Goal: Task Accomplishment & Management: Manage account settings

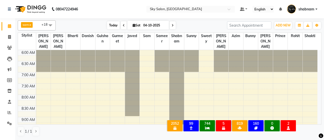
click at [109, 22] on span "Today" at bounding box center [113, 25] width 13 height 8
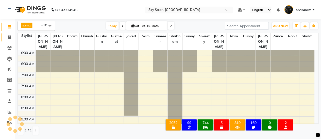
scroll to position [110, 0]
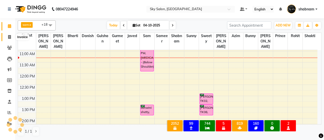
click at [7, 36] on span at bounding box center [9, 37] width 9 height 6
select select "service"
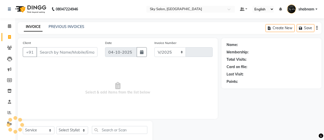
select select "3537"
type input "15030"
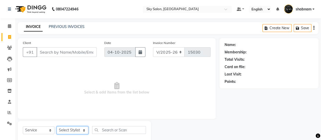
click at [67, 133] on select "Select Stylist afreen akshata aman saha ameer Anagha anisa arbaj azim bharti Bu…" at bounding box center [73, 130] width 32 height 8
select select "84353"
click at [57, 126] on select "Select Stylist afreen akshata aman saha ameer Anagha anisa arbaj azim bharti Bu…" at bounding box center [73, 130] width 32 height 8
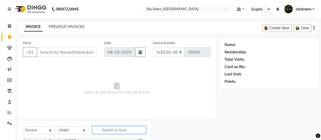
click at [134, 132] on input "text" at bounding box center [119, 130] width 54 height 8
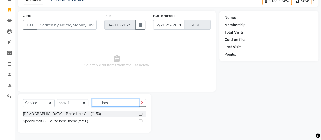
type input "bas"
click at [139, 113] on label at bounding box center [140, 114] width 4 height 4
click at [139, 113] on input "checkbox" at bounding box center [139, 113] width 3 height 3
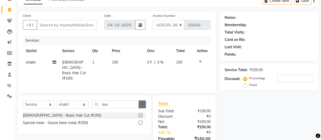
checkbox input "false"
click at [141, 106] on button "button" at bounding box center [141, 104] width 7 height 8
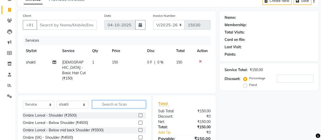
type input "f"
click at [141, 106] on div "f" at bounding box center [118, 104] width 53 height 8
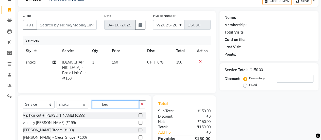
type input "bea"
click at [138, 128] on label at bounding box center [140, 130] width 4 height 4
click at [138, 128] on input "checkbox" at bounding box center [139, 129] width 3 height 3
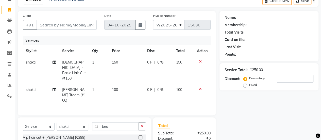
checkbox input "false"
click at [83, 24] on input "Client" at bounding box center [66, 25] width 60 height 10
type input "8"
type input "0"
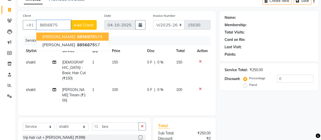
click at [77, 35] on span "8856875" at bounding box center [86, 36] width 18 height 5
type input "8856875574"
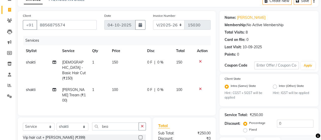
scroll to position [80, 0]
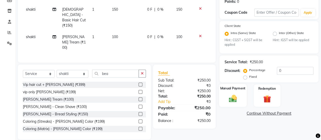
click at [231, 92] on div "Manual Payment" at bounding box center [233, 95] width 28 height 23
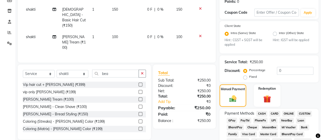
scroll to position [93, 0]
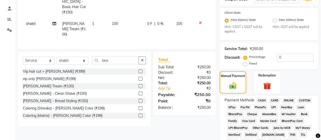
click at [230, 110] on div "GPay" at bounding box center [230, 107] width 12 height 7
click at [232, 107] on span "GPay" at bounding box center [231, 107] width 10 height 6
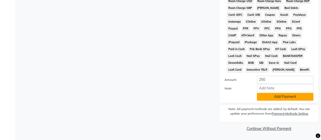
click at [262, 99] on button "Add Payment" at bounding box center [284, 97] width 57 height 8
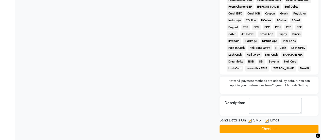
click at [251, 121] on label at bounding box center [250, 120] width 4 height 4
click at [251, 121] on input "checkbox" at bounding box center [249, 120] width 3 height 3
checkbox input "false"
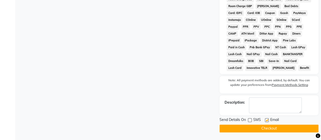
click at [265, 129] on button "Checkout" at bounding box center [268, 128] width 99 height 8
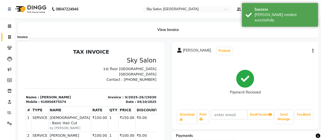
click at [8, 37] on span at bounding box center [9, 37] width 9 height 6
select select "service"
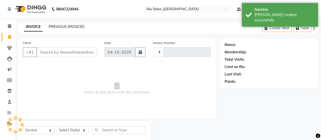
scroll to position [12, 0]
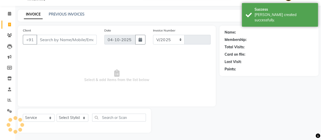
select select "3537"
type input "15031"
click at [73, 14] on link "PREVIOUS INVOICES" at bounding box center [67, 14] width 36 height 5
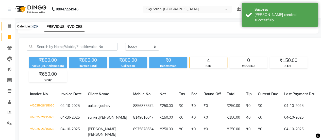
click at [10, 24] on icon at bounding box center [9, 26] width 3 height 4
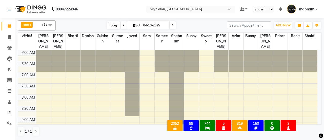
click at [112, 24] on span "Today" at bounding box center [113, 25] width 13 height 8
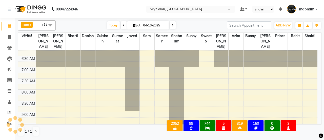
scroll to position [77, 0]
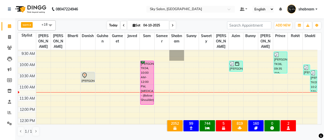
click at [112, 26] on span "Today" at bounding box center [113, 25] width 13 height 8
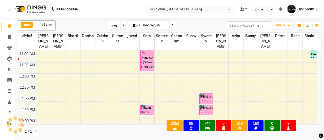
scroll to position [110, 0]
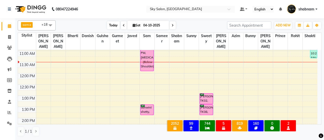
click at [109, 23] on span "Today" at bounding box center [113, 25] width 13 height 8
click at [124, 26] on span at bounding box center [124, 25] width 6 height 8
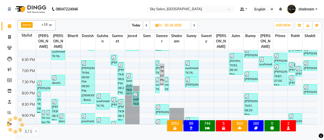
scroll to position [315, 0]
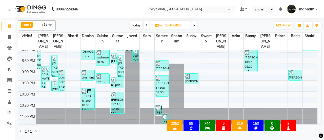
click at [130, 24] on span "Today" at bounding box center [136, 25] width 13 height 8
type input "04-10-2025"
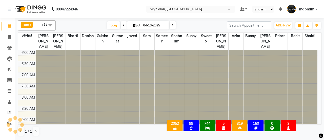
scroll to position [110, 0]
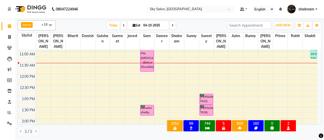
click at [46, 28] on span at bounding box center [50, 25] width 10 height 10
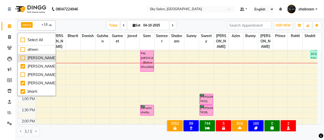
click at [42, 57] on div "[PERSON_NAME]" at bounding box center [37, 57] width 32 height 5
checkbox input "true"
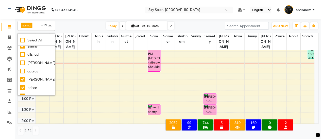
scroll to position [226, 0]
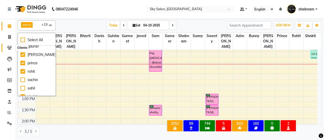
click at [8, 48] on icon at bounding box center [9, 48] width 5 height 4
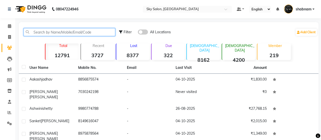
click at [55, 32] on input "text" at bounding box center [69, 32] width 91 height 8
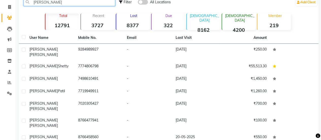
scroll to position [58, 0]
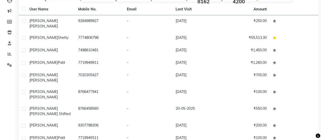
type input "[PERSON_NAME]"
click at [64, 49] on td "[PERSON_NAME]" at bounding box center [50, 50] width 49 height 12
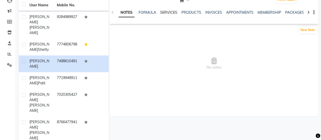
click at [165, 14] on link "SERVICES" at bounding box center [168, 12] width 17 height 5
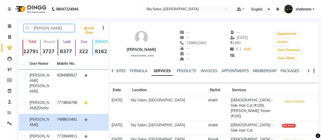
click at [57, 30] on input "[PERSON_NAME]" at bounding box center [49, 28] width 51 height 8
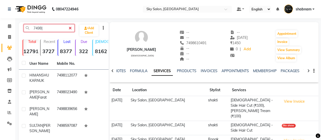
type input "7498|"
drag, startPoint x: 189, startPoint y: 37, endPoint x: 189, endPoint y: 43, distance: 5.6
click at [189, 43] on div "-- -- 7498610491 -- -- --" at bounding box center [192, 46] width 27 height 32
click at [189, 43] on span "7498610491" at bounding box center [192, 43] width 27 height 5
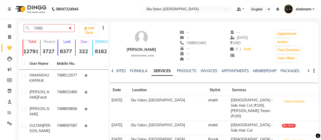
click at [189, 43] on span "7498610491" at bounding box center [192, 43] width 27 height 5
click at [11, 38] on span at bounding box center [9, 37] width 9 height 6
select select "service"
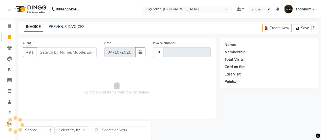
type input "15031"
select select "3537"
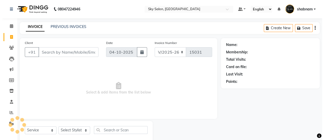
scroll to position [12, 0]
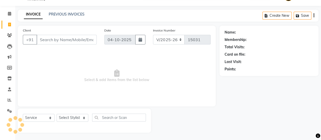
click at [67, 35] on input "Client" at bounding box center [66, 40] width 60 height 10
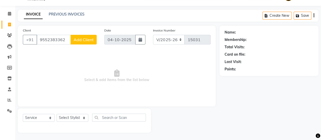
type input "9552383362"
click at [89, 40] on span "Add Client" at bounding box center [83, 39] width 20 height 5
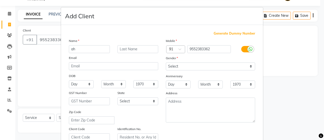
type input "a"
type input "sahil"
click at [185, 66] on select "Select Male Female Other Prefer Not To Say" at bounding box center [210, 66] width 89 height 8
select select "[DEMOGRAPHIC_DATA]"
click at [166, 62] on select "Select Male Female Other Prefer Not To Say" at bounding box center [210, 66] width 89 height 8
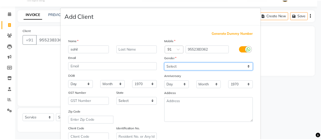
scroll to position [93, 0]
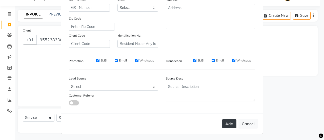
click at [226, 122] on button "Add" at bounding box center [230, 123] width 14 height 9
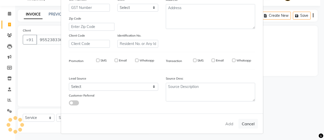
select select
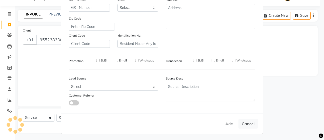
select select
checkbox input "false"
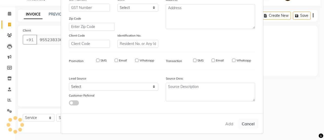
checkbox input "false"
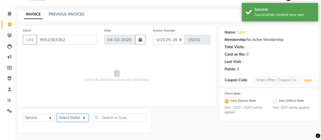
click at [63, 118] on select "Select Stylist afreen akshata aman saha ameer Anagha anisa arbaj azim bharti Bu…" at bounding box center [73, 118] width 32 height 8
select select "57852"
click at [57, 114] on select "Select Stylist afreen akshata aman saha ameer Anagha anisa arbaj azim bharti Bu…" at bounding box center [73, 118] width 32 height 8
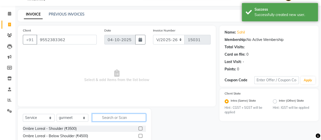
click at [96, 119] on input "text" at bounding box center [119, 117] width 54 height 8
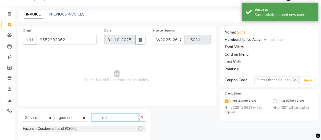
type input "idsd"
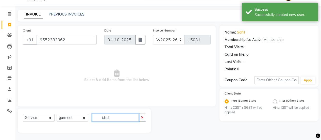
click at [105, 119] on input "idsd" at bounding box center [115, 117] width 47 height 8
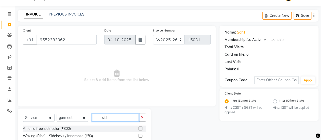
scroll to position [49, 0]
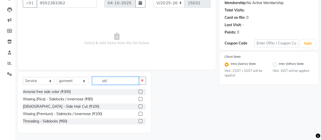
type input "sid"
click at [141, 104] on label at bounding box center [140, 106] width 4 height 4
click at [141, 105] on input "checkbox" at bounding box center [139, 106] width 3 height 3
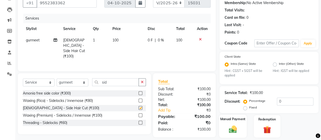
checkbox input "false"
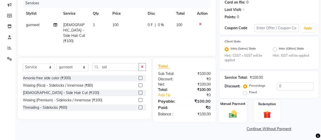
click at [234, 114] on img at bounding box center [232, 113] width 13 height 9
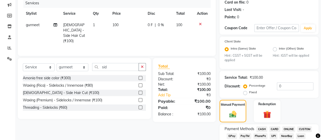
click at [259, 128] on span "CASH" at bounding box center [261, 129] width 11 height 6
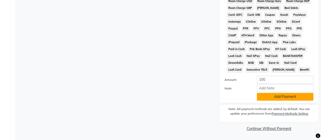
click at [274, 97] on button "Add Payment" at bounding box center [284, 97] width 57 height 8
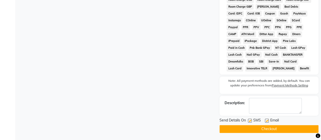
click at [248, 121] on label at bounding box center [250, 120] width 4 height 4
click at [248, 121] on input "checkbox" at bounding box center [249, 120] width 3 height 3
checkbox input "false"
click at [248, 132] on button "Checkout" at bounding box center [268, 129] width 99 height 8
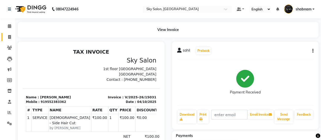
click at [5, 41] on link "Invoice" at bounding box center [8, 37] width 12 height 8
select select "3537"
select select "service"
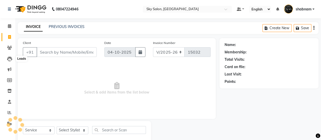
scroll to position [12, 0]
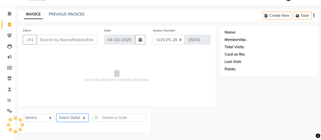
click at [67, 120] on select "Select Stylist" at bounding box center [73, 118] width 32 height 8
select select "16680"
click at [57, 114] on select "Select Stylist afreen akshata aman saha ameer Anagha anisa arbaj azim bharti Bu…" at bounding box center [73, 118] width 32 height 8
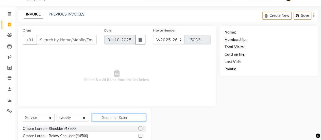
click at [114, 119] on input "text" at bounding box center [119, 117] width 54 height 8
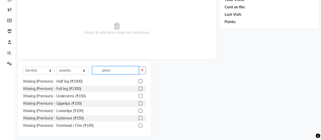
scroll to position [10, 0]
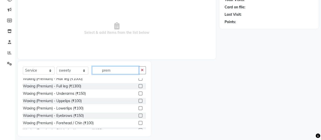
type input "prem"
click at [138, 123] on label at bounding box center [140, 123] width 4 height 4
click at [138, 123] on input "checkbox" at bounding box center [139, 122] width 3 height 3
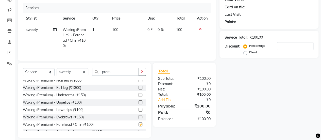
checkbox input "false"
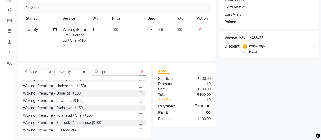
scroll to position [19, 0]
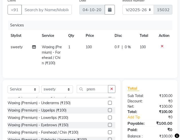
click at [134, 51] on td "0 F | 0 %" at bounding box center [124, 54] width 25 height 27
select select "16680"
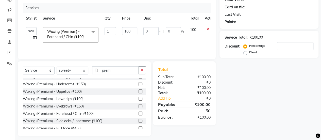
click at [207, 29] on icon at bounding box center [208, 29] width 3 height 4
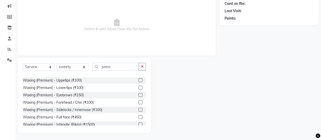
scroll to position [27, 0]
click at [138, 80] on label at bounding box center [140, 80] width 4 height 4
click at [138, 80] on input "checkbox" at bounding box center [139, 80] width 3 height 3
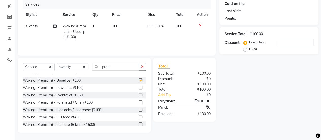
checkbox input "false"
click at [138, 101] on label at bounding box center [140, 102] width 4 height 4
click at [138, 101] on input "checkbox" at bounding box center [139, 102] width 3 height 3
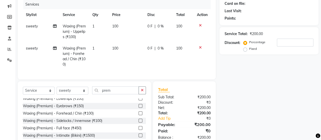
scroll to position [40, 0]
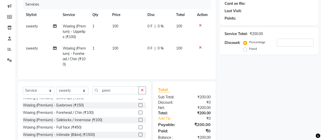
click at [138, 114] on label at bounding box center [140, 112] width 4 height 4
click at [138, 114] on input "checkbox" at bounding box center [139, 112] width 3 height 3
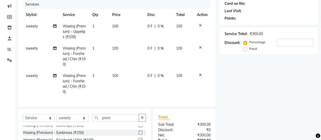
checkbox input "false"
click at [106, 121] on input "prem" at bounding box center [115, 118] width 47 height 8
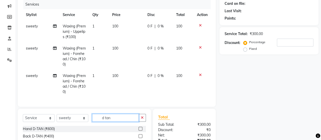
scroll to position [118, 0]
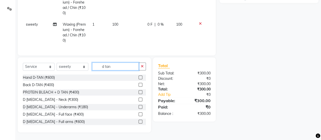
type input "d tan"
click at [138, 113] on label at bounding box center [140, 114] width 4 height 4
click at [138, 113] on input "checkbox" at bounding box center [139, 114] width 3 height 3
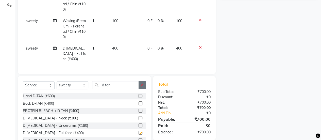
checkbox input "false"
click at [142, 83] on icon "button" at bounding box center [142, 85] width 3 height 4
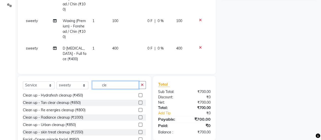
scroll to position [135, 0]
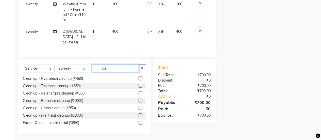
type input "cle"
click at [138, 91] on label at bounding box center [140, 93] width 4 height 4
click at [138, 91] on input "checkbox" at bounding box center [139, 92] width 3 height 3
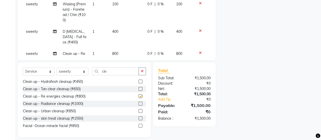
checkbox input "false"
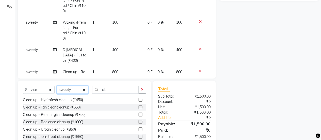
click at [78, 86] on select "Select Stylist afreen akshata aman saha ameer Anagha anisa arbaj azim bharti Bu…" at bounding box center [73, 90] width 32 height 8
select select "16688"
click at [57, 86] on select "Select Stylist afreen akshata aman saha ameer Anagha anisa arbaj azim bharti Bu…" at bounding box center [73, 90] width 32 height 8
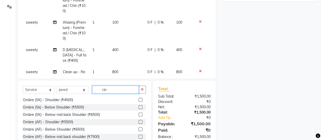
click at [113, 88] on input "cle" at bounding box center [115, 89] width 47 height 8
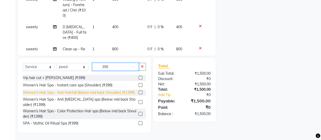
scroll to position [43, 0]
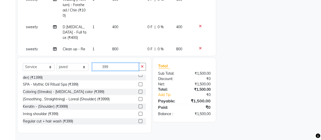
type input "399"
drag, startPoint x: 138, startPoint y: 122, endPoint x: 137, endPoint y: 120, distance: 2.6
click at [138, 120] on div at bounding box center [141, 121] width 7 height 6
click at [138, 120] on label at bounding box center [140, 121] width 4 height 4
click at [138, 120] on input "checkbox" at bounding box center [139, 120] width 3 height 3
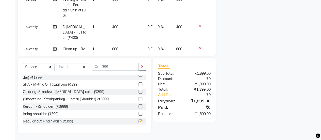
checkbox input "false"
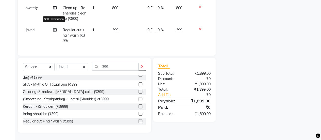
click at [53, 28] on icon at bounding box center [55, 30] width 4 height 4
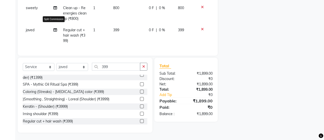
select select "16688"
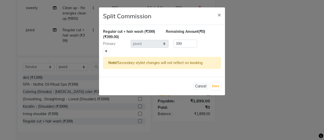
click at [108, 53] on link at bounding box center [106, 51] width 5 height 6
type input "199.5"
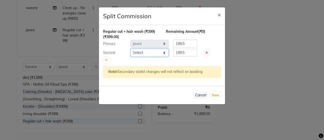
click at [141, 54] on select "Select afreen akshata aman saha ameer Anagha anisa arbaj azim bharti Bunny Dani…" at bounding box center [150, 53] width 38 height 8
select select "43486"
click at [131, 49] on select "Select afreen akshata aman saha ameer Anagha anisa arbaj azim bharti Bunny Dani…" at bounding box center [150, 53] width 38 height 8
click at [182, 51] on input "199.5" at bounding box center [186, 53] width 24 height 8
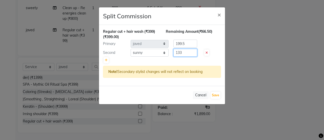
type input "133"
click at [183, 41] on input "199.5" at bounding box center [186, 44] width 24 height 8
type input "266"
click at [213, 93] on button "Save" at bounding box center [216, 94] width 10 height 7
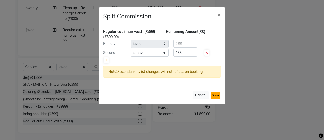
select select "Select"
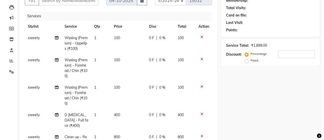
scroll to position [1, 0]
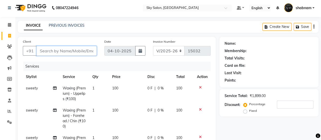
click at [82, 49] on input "Client" at bounding box center [66, 51] width 60 height 10
click at [76, 51] on input "Client" at bounding box center [66, 51] width 60 height 10
type input "7"
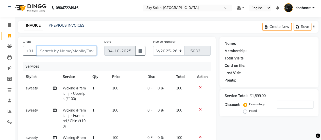
type input "0"
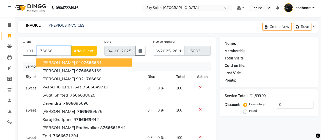
click at [62, 50] on input "76666" at bounding box center [53, 51] width 34 height 10
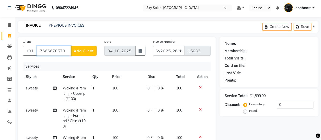
type input "7666670579"
click at [82, 50] on span "Add Client" at bounding box center [83, 50] width 20 height 5
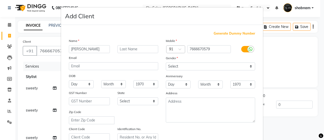
type input "sanika"
type input "atmalkar"
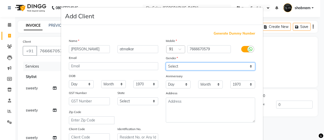
drag, startPoint x: 202, startPoint y: 66, endPoint x: 179, endPoint y: 91, distance: 33.9
click at [179, 91] on div "Mobile Country Code × 91 7666670579 Gender Select Male Female Other Prefer Not …" at bounding box center [210, 89] width 97 height 103
select select "female"
click at [166, 62] on select "Select Male Female Other Prefer Not To Say" at bounding box center [210, 66] width 89 height 8
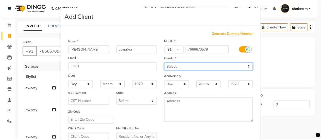
scroll to position [93, 0]
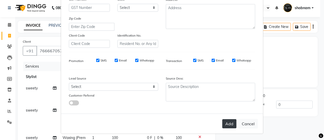
click at [230, 119] on button "Add" at bounding box center [230, 123] width 14 height 9
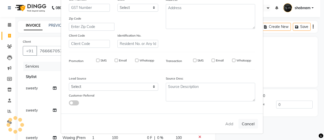
select select
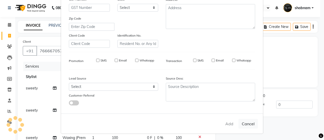
select select
checkbox input "false"
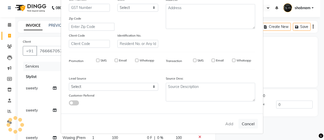
checkbox input "false"
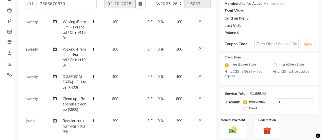
scroll to position [109, 0]
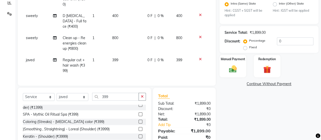
click at [224, 77] on div "Name: Sanika Atmalkar Membership: No Active Membership Total Visits: Card on fi…" at bounding box center [270, 45] width 103 height 233
click at [225, 72] on div "Manual Payment" at bounding box center [233, 65] width 28 height 23
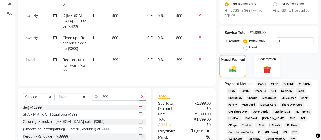
click at [232, 90] on span "GPay" at bounding box center [231, 91] width 10 height 6
click at [263, 83] on span "CASH" at bounding box center [261, 84] width 11 height 6
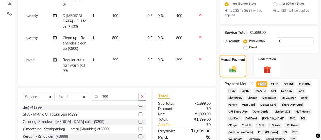
click at [263, 83] on span "CASH" at bounding box center [261, 84] width 11 height 6
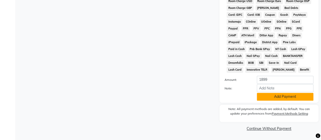
click at [276, 97] on button "Add Payment" at bounding box center [284, 97] width 57 height 8
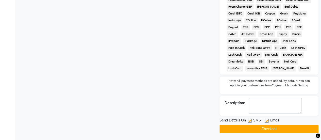
click at [250, 121] on label at bounding box center [250, 120] width 4 height 4
click at [250, 121] on input "checkbox" at bounding box center [249, 120] width 3 height 3
checkbox input "false"
click at [255, 133] on button "Checkout" at bounding box center [268, 129] width 99 height 8
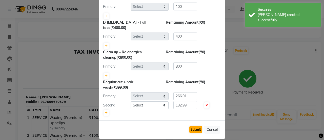
select select "16680"
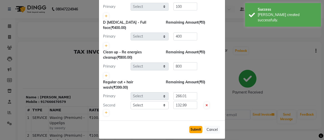
select select "16688"
select select "43486"
click at [194, 126] on button "Submit" at bounding box center [196, 129] width 13 height 7
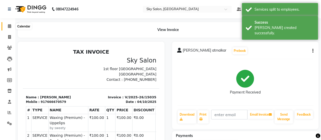
click at [13, 25] on span at bounding box center [9, 26] width 9 height 6
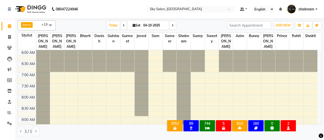
click at [13, 25] on span at bounding box center [9, 26] width 9 height 6
click at [14, 36] on span at bounding box center [9, 37] width 9 height 6
select select "service"
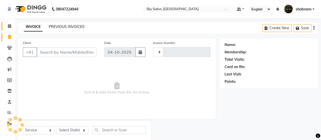
click at [60, 25] on link "PREVIOUS INVOICES" at bounding box center [67, 26] width 36 height 5
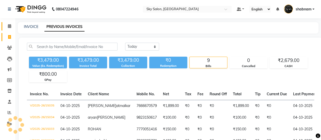
scroll to position [17, 0]
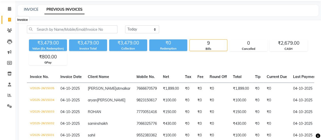
click at [14, 19] on span at bounding box center [9, 20] width 9 height 6
select select "3537"
select select "service"
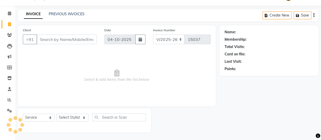
scroll to position [12, 0]
click at [5, 13] on span at bounding box center [9, 14] width 9 height 6
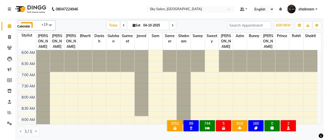
click at [9, 25] on icon at bounding box center [9, 26] width 3 height 4
drag, startPoint x: 104, startPoint y: 25, endPoint x: 108, endPoint y: 25, distance: 4.3
click at [108, 25] on div "Today Sat 04-10-2025" at bounding box center [141, 26] width 167 height 8
click at [108, 25] on span "Today" at bounding box center [113, 25] width 13 height 8
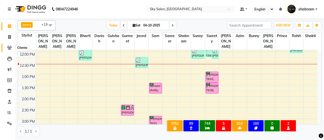
click at [12, 49] on span at bounding box center [9, 48] width 9 height 6
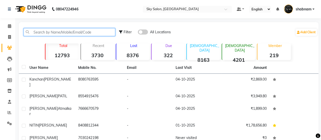
click at [82, 32] on input "text" at bounding box center [69, 32] width 91 height 8
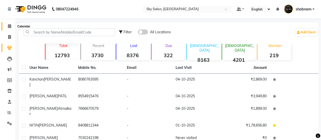
click at [7, 28] on span at bounding box center [9, 26] width 9 height 6
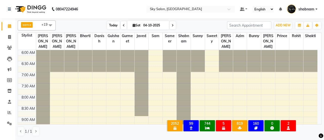
click at [116, 25] on span "Today" at bounding box center [113, 25] width 13 height 8
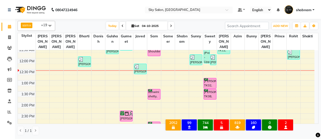
scroll to position [65, 0]
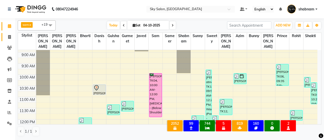
click at [4, 35] on link "Invoice" at bounding box center [8, 37] width 12 height 8
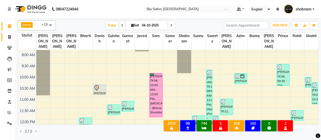
select select "3537"
select select "service"
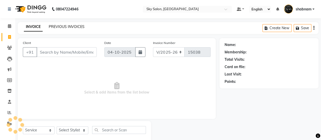
click at [57, 28] on link "PREVIOUS INVOICES" at bounding box center [67, 26] width 36 height 5
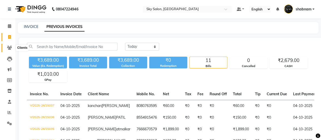
click at [7, 47] on icon at bounding box center [9, 48] width 5 height 4
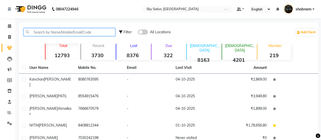
click at [76, 31] on input "text" at bounding box center [69, 32] width 91 height 8
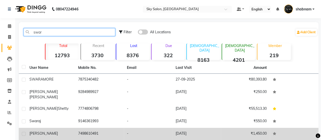
type input "swar"
click at [102, 129] on td "7498610491" at bounding box center [99, 133] width 49 height 12
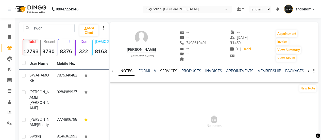
click at [165, 72] on link "SERVICES" at bounding box center [168, 70] width 17 height 5
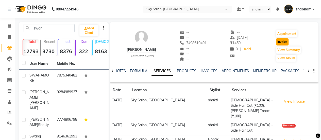
click at [281, 41] on button "Invoice" at bounding box center [281, 41] width 13 height 7
select select "3537"
select select "service"
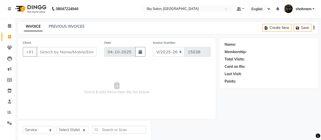
scroll to position [12, 0]
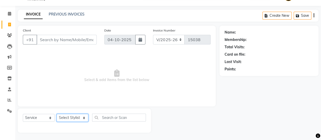
click at [77, 116] on select "Select Stylist" at bounding box center [73, 118] width 32 height 8
type input "7498610491"
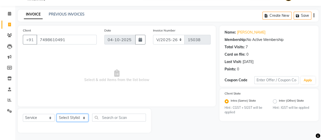
select select "84353"
click at [57, 114] on select "Select Stylist afreen akshata aman saha ameer Anagha anisa arbaj azim bharti Bu…" at bounding box center [73, 118] width 32 height 8
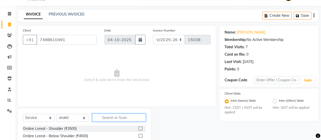
click at [107, 115] on input "text" at bounding box center [119, 117] width 54 height 8
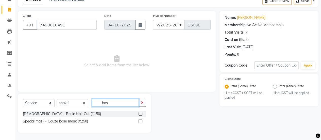
type input "bas"
click at [142, 113] on label at bounding box center [140, 114] width 4 height 4
click at [142, 113] on input "checkbox" at bounding box center [139, 113] width 3 height 3
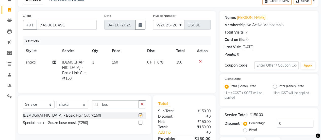
checkbox input "false"
drag, startPoint x: 143, startPoint y: 106, endPoint x: 142, endPoint y: 103, distance: 2.8
click at [142, 103] on button "button" at bounding box center [141, 104] width 7 height 8
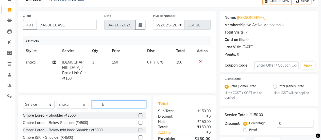
click at [142, 103] on div "b" at bounding box center [118, 104] width 53 height 8
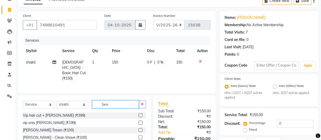
type input "bea"
click at [138, 128] on label at bounding box center [140, 130] width 4 height 4
click at [138, 128] on input "checkbox" at bounding box center [139, 129] width 3 height 3
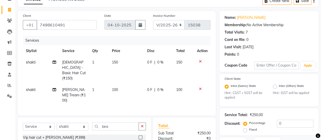
checkbox input "false"
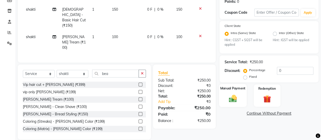
click at [234, 97] on img at bounding box center [232, 98] width 13 height 9
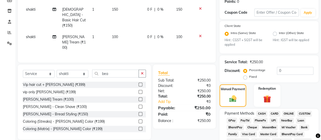
click at [260, 114] on span "CASH" at bounding box center [261, 113] width 11 height 6
click at [199, 10] on icon at bounding box center [200, 9] width 3 height 4
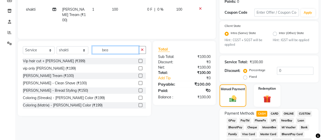
click at [116, 48] on input "bea" at bounding box center [115, 50] width 47 height 8
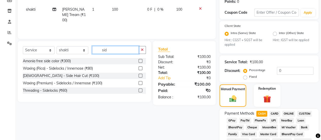
type input "sid"
click at [140, 76] on label at bounding box center [140, 75] width 4 height 4
click at [140, 76] on input "checkbox" at bounding box center [139, 75] width 3 height 3
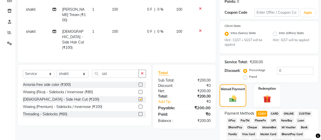
checkbox input "false"
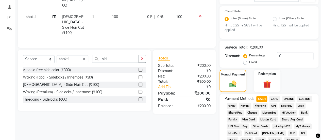
click at [261, 98] on span "CASH" at bounding box center [261, 99] width 11 height 6
type input "200"
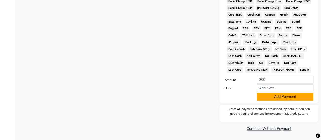
click at [270, 99] on button "Add Payment" at bounding box center [284, 97] width 57 height 8
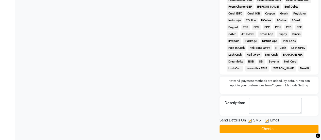
click at [251, 122] on div "SMS" at bounding box center [256, 120] width 17 height 6
click at [249, 121] on label at bounding box center [250, 120] width 4 height 4
click at [249, 121] on input "checkbox" at bounding box center [249, 120] width 3 height 3
checkbox input "false"
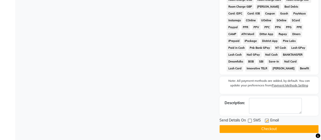
click at [250, 132] on button "Checkout" at bounding box center [268, 129] width 99 height 8
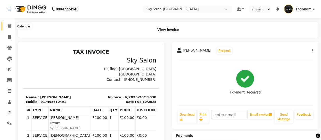
click at [9, 25] on icon at bounding box center [9, 26] width 3 height 4
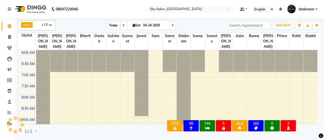
click at [109, 25] on span "Today" at bounding box center [113, 25] width 13 height 8
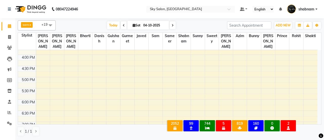
scroll to position [219, 0]
click at [85, 49] on div "6:00 AM 6:30 AM 7:00 AM 7:30 AM 8:00 AM 8:30 AM 9:00 AM 9:30 AM 10:00 AM 10:30 …" at bounding box center [168, 31] width 300 height 401
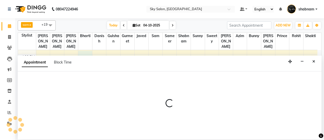
select select "43485"
select select "960"
select select "tentative"
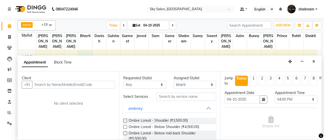
click at [72, 84] on input "text" at bounding box center [73, 85] width 83 height 8
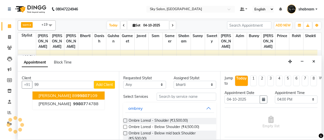
type input "9"
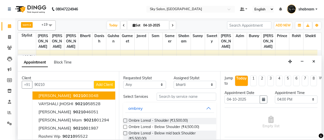
click at [79, 93] on span "90210" at bounding box center [79, 95] width 13 height 5
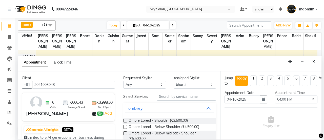
type input "9021003048"
click at [177, 93] on input "text" at bounding box center [187, 97] width 60 height 8
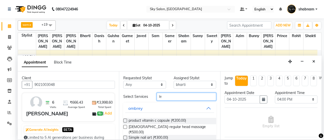
type input "l"
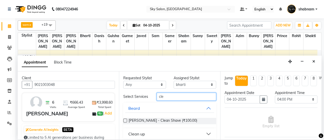
scroll to position [15, 0]
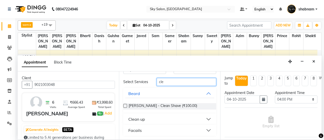
type input "cle"
click at [165, 114] on button "Clean up" at bounding box center [169, 118] width 89 height 9
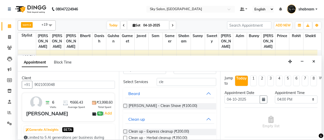
click at [124, 130] on label at bounding box center [125, 131] width 4 height 4
click at [124, 130] on input "checkbox" at bounding box center [124, 131] width 3 height 3
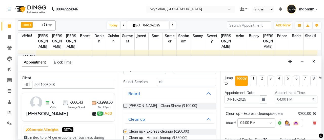
checkbox input "false"
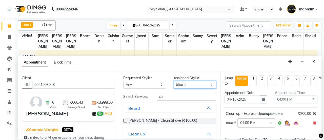
click at [181, 81] on select "Select afreen akshata aman saha ameer Anagha anisa arbaj azim bharti Bunny Dani…" at bounding box center [195, 85] width 43 height 8
select select "80460"
click at [174, 81] on select "Select afreen akshata aman saha ameer Anagha anisa arbaj azim bharti Bunny Dani…" at bounding box center [195, 85] width 43 height 8
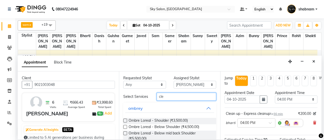
click at [171, 96] on input "cle" at bounding box center [187, 97] width 60 height 8
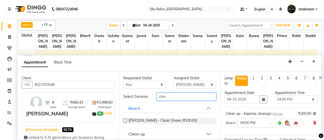
scroll to position [4, 0]
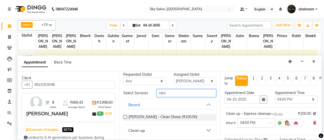
type input "clea"
click at [149, 133] on button "Clean up" at bounding box center [169, 129] width 89 height 9
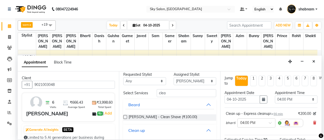
scroll to position [42, 0]
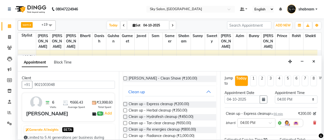
click at [123, 110] on label at bounding box center [125, 110] width 4 height 4
click at [123, 110] on input "checkbox" at bounding box center [124, 110] width 3 height 3
checkbox input "false"
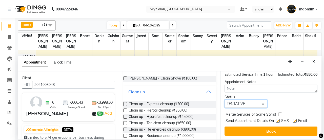
click at [238, 100] on select "Select TENTATIVE CONFIRM CHECK-IN UPCOMING" at bounding box center [246, 104] width 43 height 8
select select "confirm booking"
click at [225, 100] on select "Select TENTATIVE CONFIRM CHECK-IN UPCOMING" at bounding box center [246, 104] width 43 height 8
click at [275, 118] on div "Send Appointment Details On SMS Email" at bounding box center [272, 121] width 92 height 6
click at [278, 119] on label at bounding box center [278, 121] width 4 height 4
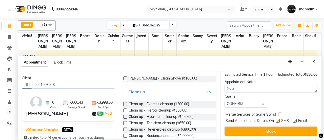
click at [278, 119] on input "checkbox" at bounding box center [277, 120] width 3 height 3
checkbox input "false"
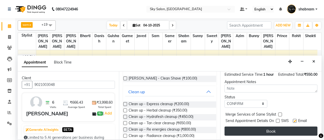
click at [278, 126] on button "Book" at bounding box center [271, 130] width 93 height 9
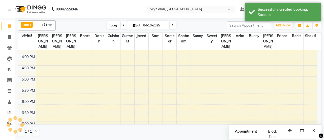
click at [111, 28] on span "Today" at bounding box center [113, 25] width 13 height 8
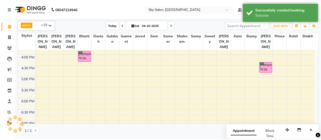
scroll to position [132, 0]
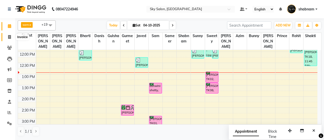
click at [11, 37] on span at bounding box center [9, 37] width 9 height 6
select select "service"
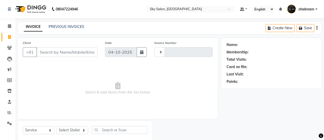
type input "15043"
select select "3537"
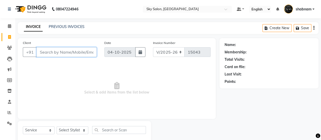
click at [64, 55] on input "Client" at bounding box center [66, 52] width 60 height 10
paste input "9930533073"
type input "9930533073"
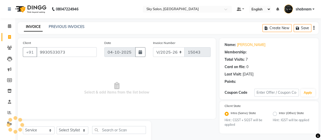
select select "1: Object"
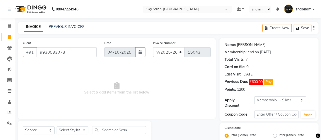
click at [251, 46] on link "Amit Karekar" at bounding box center [251, 44] width 28 height 5
click at [53, 51] on input "9930533073" at bounding box center [66, 52] width 60 height 10
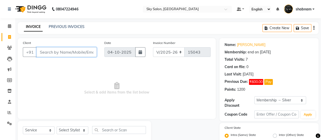
paste input "9423378768"
type input "9423378768"
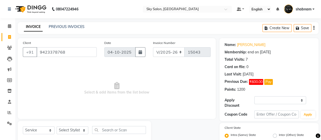
select select "1: Object"
click at [52, 55] on div "Client +91 9423378768" at bounding box center [59, 50] width 81 height 21
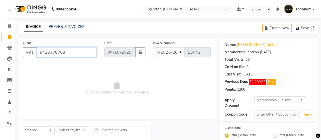
click at [52, 55] on input "9423378768" at bounding box center [66, 52] width 60 height 10
paste input "9004440055"
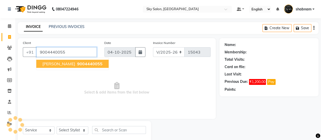
click at [74, 60] on button "dr rashmi naik 9004440055" at bounding box center [72, 64] width 72 height 8
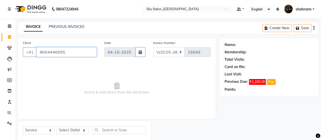
type input "9004440055"
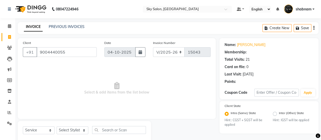
select select "1: Object"
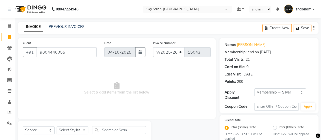
scroll to position [13, 0]
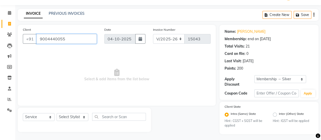
click at [48, 40] on input "9004440055" at bounding box center [66, 39] width 60 height 10
paste input "8149684215"
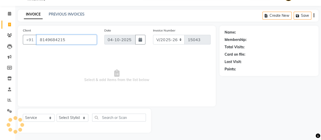
type input "8149684215"
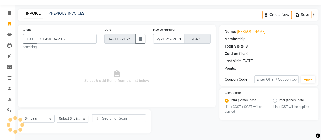
select select "1: Object"
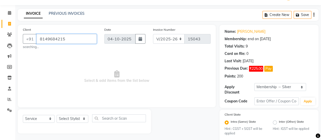
click at [57, 38] on input "8149684215" at bounding box center [66, 39] width 60 height 10
paste input "9112118614"
type input "9112118614"
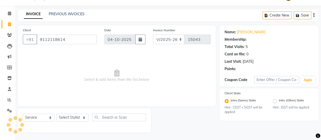
scroll to position [12, 0]
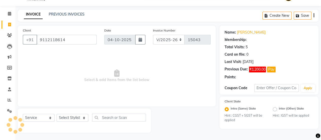
select select "1: Object"
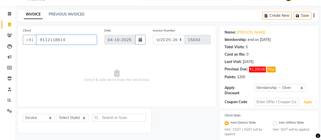
click at [54, 38] on input "9112118614" at bounding box center [66, 40] width 60 height 10
paste input "8378975571"
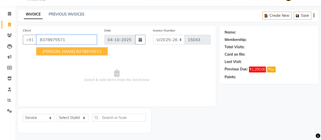
type input "8378975571"
select select "1: Object"
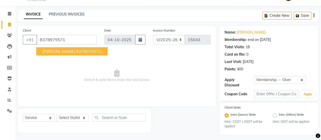
click at [85, 49] on ngb-highlight "8378975571" at bounding box center [88, 51] width 25 height 5
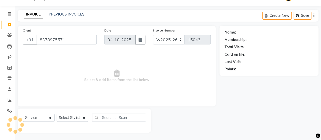
select select "1: Object"
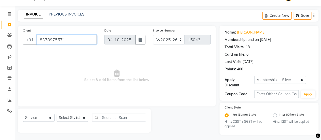
click at [57, 41] on input "8378975571" at bounding box center [66, 40] width 60 height 10
paste input "9270263803"
type input "9270263803"
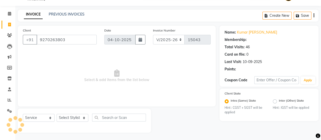
select select "1: Object"
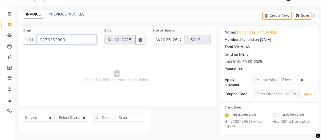
click at [56, 38] on input "9270263803" at bounding box center [66, 40] width 60 height 10
paste input "8446645734"
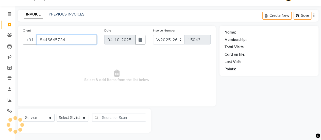
type input "8446645734"
select select "1: Object"
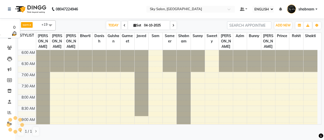
select select "ec"
click at [288, 24] on span "ADD NEW" at bounding box center [283, 25] width 15 height 4
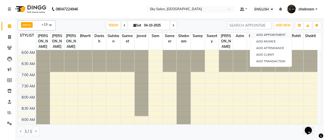
click at [277, 36] on button "ADD APPOINTMENT" at bounding box center [271, 34] width 42 height 7
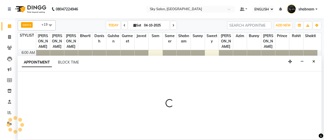
select select "tentative"
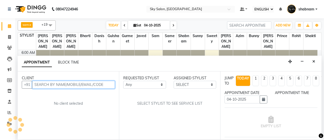
select select "420"
click at [65, 87] on input "text" at bounding box center [73, 85] width 83 height 8
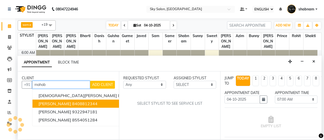
click at [67, 103] on button "NITIN mahabdi 8408812344" at bounding box center [90, 103] width 117 height 8
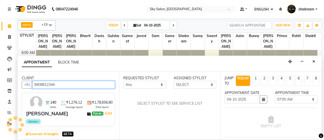
type input "8408812344"
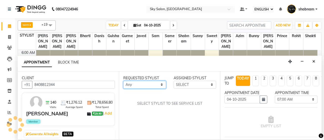
click at [137, 82] on select "Any afreen akshata aman saha ameer Anagha anisa arbaj azim bharti Bunny Danish …" at bounding box center [144, 85] width 43 height 8
select select "57852"
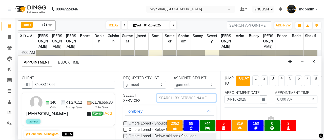
click at [176, 95] on input "text" at bounding box center [187, 98] width 60 height 8
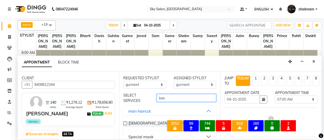
type input "bas"
click at [126, 121] on label at bounding box center [125, 123] width 4 height 4
click at [126, 122] on input "checkbox" at bounding box center [124, 123] width 3 height 3
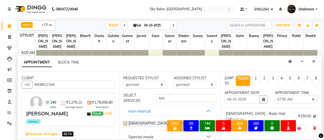
checkbox input "false"
click at [290, 62] on icon "button" at bounding box center [291, 62] width 4 height 4
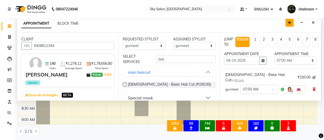
drag, startPoint x: 290, startPoint y: 62, endPoint x: 289, endPoint y: 23, distance: 39.3
click at [289, 23] on icon "button" at bounding box center [290, 23] width 4 height 4
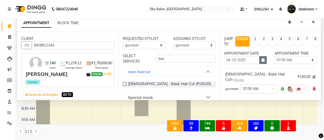
click at [262, 58] on icon "button" at bounding box center [263, 60] width 3 height 4
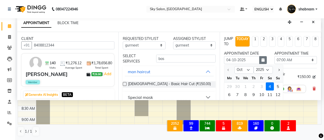
scroll to position [2, 0]
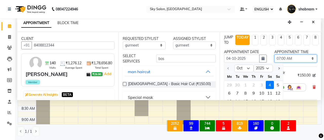
click at [281, 56] on select "SELECT 07:00 AM 07:30 AM 08:00 AM 08:30 AM 09:00 AM 09:30 AM 10:00 AM 10:30 AM …" at bounding box center [296, 58] width 43 height 8
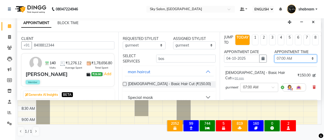
click at [284, 54] on select "SELECT 07:00 AM 07:30 AM 08:00 AM 08:30 AM 09:00 AM 09:30 AM 10:00 AM 10:30 AM …" at bounding box center [296, 58] width 43 height 8
select select "870"
click at [275, 54] on select "SELECT 07:00 AM 07:30 AM 08:00 AM 08:30 AM 09:00 AM 09:30 AM 10:00 AM 10:30 AM …" at bounding box center [296, 58] width 43 height 8
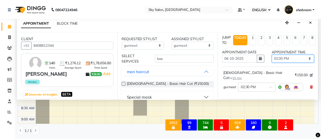
scroll to position [78, 0]
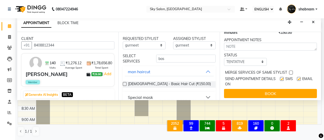
click at [253, 52] on div "STATUS" at bounding box center [245, 54] width 43 height 5
drag, startPoint x: 249, startPoint y: 56, endPoint x: 249, endPoint y: 72, distance: 15.7
click at [249, 72] on div "JUMP TO TODAY 1 2 3 4 5 6 7 8 WEEKS APPOINTMENT DATE 04-10-2025 APPOINTMENT TIM…" at bounding box center [270, 66] width 101 height 68
select select "confirm booking"
click at [224, 58] on select "SELECT TENTATIVE CONFIRM CHECK-IN UPCOMING" at bounding box center [245, 62] width 43 height 8
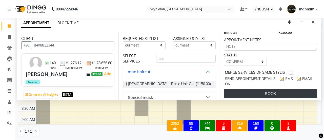
click at [253, 89] on button "BOOK" at bounding box center [270, 93] width 93 height 9
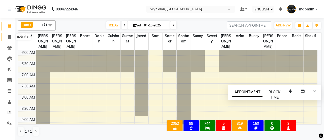
click at [10, 36] on icon at bounding box center [9, 37] width 3 height 4
select select "3537"
select select "service"
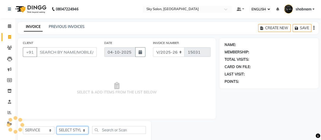
click at [75, 130] on select "SELECT STYLIST" at bounding box center [73, 130] width 32 height 8
select select "83682"
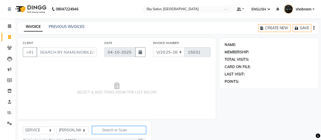
click at [107, 128] on input "text" at bounding box center [119, 130] width 54 height 8
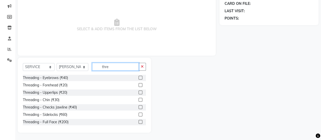
type input "thre"
click at [138, 78] on label at bounding box center [140, 78] width 4 height 4
click at [138, 78] on input "checkbox" at bounding box center [139, 77] width 3 height 3
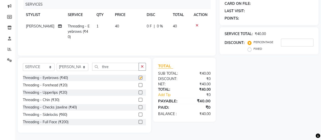
checkbox input "false"
click at [138, 83] on label at bounding box center [140, 85] width 4 height 4
click at [138, 83] on input "checkbox" at bounding box center [139, 84] width 3 height 3
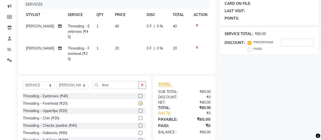
checkbox input "false"
click at [138, 108] on label at bounding box center [140, 110] width 4 height 4
click at [138, 109] on input "checkbox" at bounding box center [139, 110] width 3 height 3
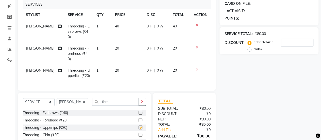
checkbox input "false"
click at [76, 98] on select "SELECT STYLIST afreen akshata aman saha ameer Anagha anisa arbaj azim bharti Bu…" at bounding box center [73, 102] width 32 height 8
select select "16680"
click at [117, 98] on input "thre" at bounding box center [115, 102] width 47 height 8
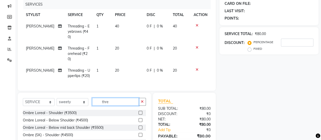
click at [117, 98] on input "thre" at bounding box center [115, 102] width 47 height 8
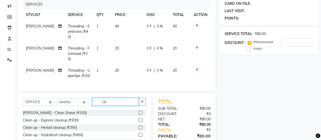
scroll to position [91, 0]
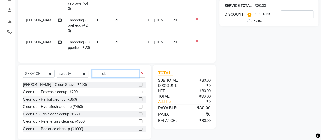
type input "cle"
click at [138, 97] on label at bounding box center [140, 99] width 4 height 4
click at [138, 98] on input "checkbox" at bounding box center [139, 99] width 3 height 3
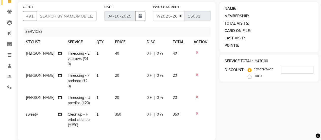
checkbox input "false"
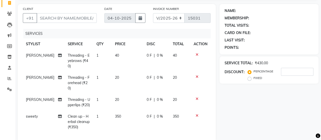
scroll to position [33, 0]
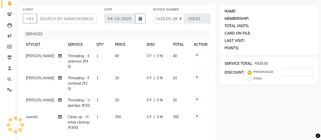
click at [79, 12] on div "CLIENT +91" at bounding box center [59, 17] width 81 height 21
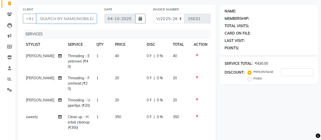
click at [79, 14] on input "CLIENT" at bounding box center [66, 19] width 60 height 10
click at [77, 19] on input "CLIENT" at bounding box center [66, 19] width 60 height 10
type input "7"
type input "0"
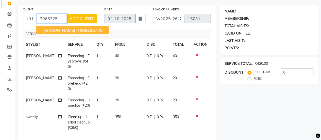
click at [76, 29] on ngb-highlight "7066325 776" at bounding box center [89, 30] width 26 height 5
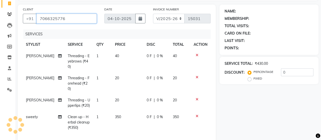
type input "7066325776"
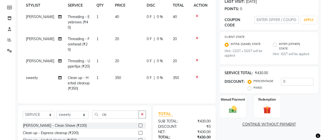
scroll to position [93, 0]
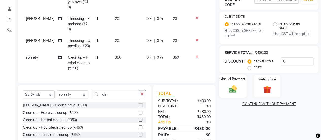
click at [231, 88] on img at bounding box center [232, 88] width 13 height 9
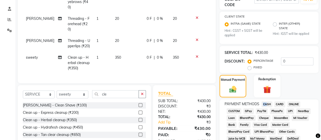
drag, startPoint x: 259, startPoint y: 103, endPoint x: 265, endPoint y: 104, distance: 6.2
click at [265, 104] on span "CASH" at bounding box center [266, 104] width 11 height 6
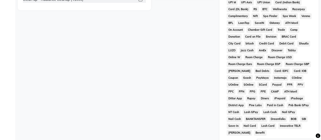
scroll to position [300, 0]
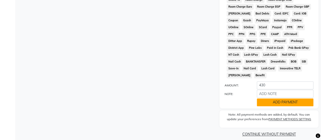
click at [269, 98] on button "ADD PAYMENT" at bounding box center [284, 102] width 57 height 8
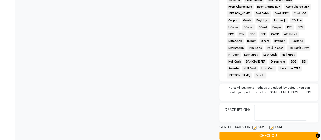
drag, startPoint x: 252, startPoint y: 121, endPoint x: 255, endPoint y: 121, distance: 3.3
click at [255, 124] on div "SEND DETAILS ON SMS EMAIL" at bounding box center [268, 127] width 99 height 6
drag, startPoint x: 255, startPoint y: 121, endPoint x: 256, endPoint y: 128, distance: 6.7
click at [256, 128] on div "SEND DETAILS ON SMS EMAIL CHECKOUT" at bounding box center [268, 131] width 99 height 15
click at [256, 132] on button "CHECKOUT" at bounding box center [268, 136] width 99 height 8
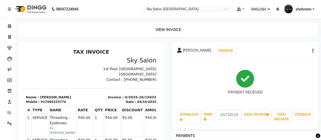
click at [8, 32] on li "INVOICE" at bounding box center [7, 37] width 15 height 11
click at [8, 39] on icon at bounding box center [9, 37] width 3 height 4
select select "service"
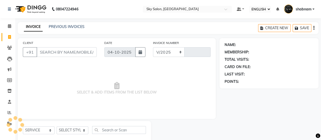
select select "3537"
type input "15033"
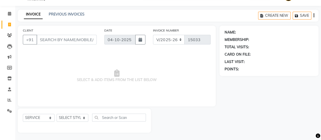
click at [64, 39] on input "CLIENT" at bounding box center [66, 40] width 60 height 10
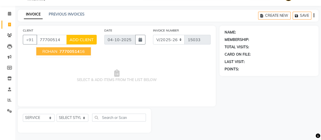
click at [74, 50] on span "77700514" at bounding box center [69, 51] width 20 height 5
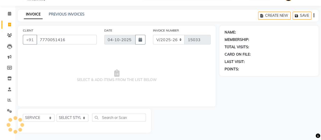
type input "7770051416"
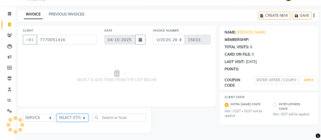
click at [78, 118] on select "SELECT STYLIST afreen akshata aman saha ameer Anagha anisa arbaj azim bharti Bu…" at bounding box center [73, 118] width 32 height 8
select select "53255"
click at [57, 114] on select "SELECT STYLIST afreen akshata aman saha ameer Anagha anisa arbaj azim bharti Bu…" at bounding box center [73, 118] width 32 height 8
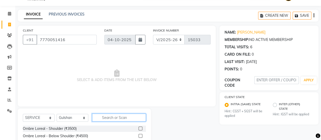
click at [112, 116] on input "text" at bounding box center [119, 117] width 54 height 8
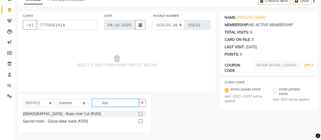
type input "bas"
click at [140, 113] on label at bounding box center [140, 114] width 4 height 4
click at [140, 113] on input "checkbox" at bounding box center [139, 113] width 3 height 3
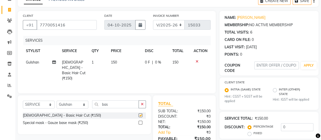
checkbox input "false"
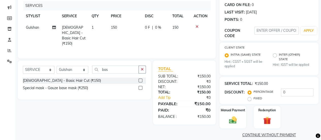
scroll to position [68, 0]
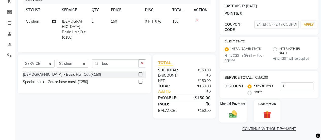
click at [228, 109] on img at bounding box center [232, 113] width 13 height 9
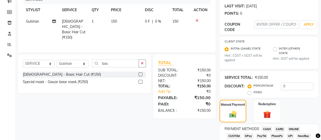
click at [247, 134] on span "GPay" at bounding box center [248, 136] width 10 height 6
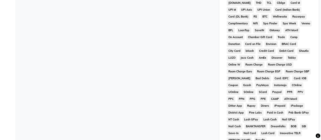
scroll to position [300, 0]
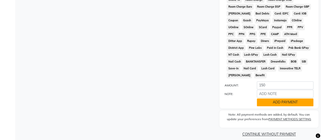
click at [280, 100] on button "ADD PAYMENT" at bounding box center [284, 102] width 57 height 8
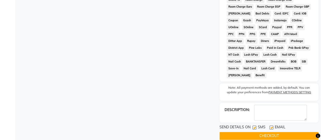
click at [255, 125] on label at bounding box center [254, 127] width 4 height 4
click at [255, 126] on input "checkbox" at bounding box center [253, 127] width 3 height 3
checkbox input "false"
click at [252, 132] on button "CHECKOUT" at bounding box center [268, 136] width 99 height 8
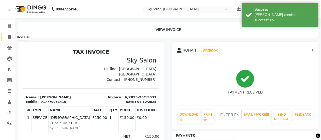
click at [7, 35] on span at bounding box center [9, 37] width 9 height 6
select select "service"
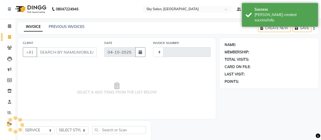
type input "15034"
select select "3537"
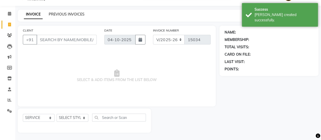
click at [72, 12] on link "PREVIOUS INVOICES" at bounding box center [67, 14] width 36 height 5
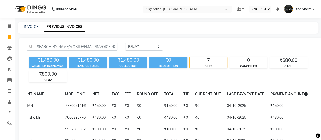
click at [4, 28] on link "CALENDAR" at bounding box center [8, 26] width 12 height 8
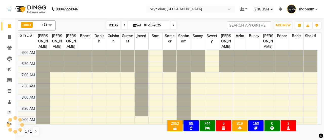
click at [110, 25] on span "TODAY" at bounding box center [113, 25] width 14 height 8
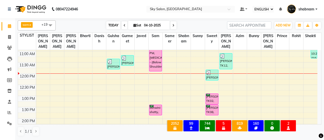
click at [112, 25] on span "TODAY" at bounding box center [113, 25] width 14 height 8
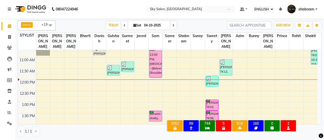
scroll to position [104, 0]
click at [113, 26] on span "TODAY" at bounding box center [113, 25] width 14 height 8
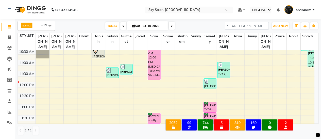
scroll to position [101, 0]
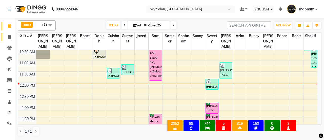
click at [8, 40] on link "INVOICE" at bounding box center [8, 37] width 12 height 8
select select "3537"
select select "service"
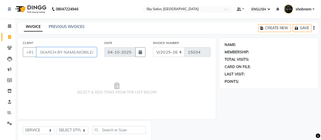
click at [73, 52] on input "CLIENT" at bounding box center [66, 52] width 60 height 10
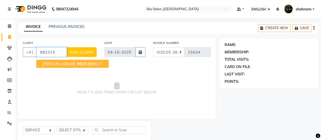
click at [77, 61] on span "982315" at bounding box center [84, 63] width 15 height 5
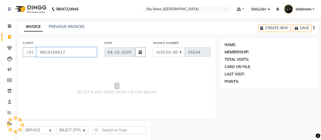
type input "9823150617"
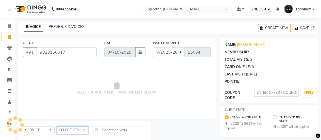
click at [70, 128] on select "SELECT STYLIST [PERSON_NAME] [PERSON_NAME] saha [PERSON_NAME] [PERSON_NAME] [PE…" at bounding box center [73, 130] width 32 height 8
select select "90727"
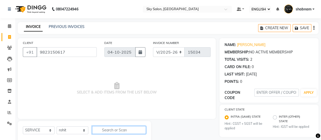
click at [134, 127] on input "text" at bounding box center [119, 130] width 54 height 8
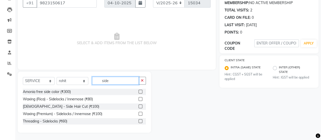
type input "side"
drag, startPoint x: 137, startPoint y: 107, endPoint x: 139, endPoint y: 106, distance: 2.6
click at [139, 106] on div "[DEMOGRAPHIC_DATA] - Side Hair Cut (₹100)" at bounding box center [84, 106] width 123 height 6
click at [139, 106] on label at bounding box center [140, 106] width 4 height 4
click at [139, 106] on input "checkbox" at bounding box center [139, 106] width 3 height 3
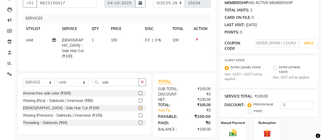
scroll to position [68, 0]
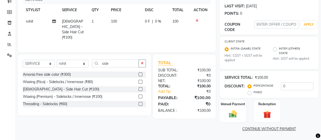
checkbox input "false"
click at [229, 104] on label "Manual Payment" at bounding box center [232, 103] width 25 height 5
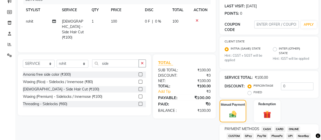
click at [267, 127] on span "CASH" at bounding box center [266, 129] width 11 height 6
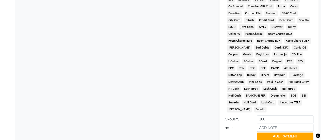
scroll to position [296, 0]
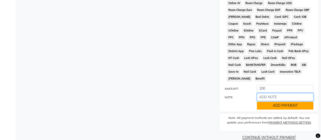
drag, startPoint x: 270, startPoint y: 95, endPoint x: 266, endPoint y: 101, distance: 6.9
click at [266, 101] on div "AMOUNT: 100 NOTE: ADD PAYMENT" at bounding box center [268, 96] width 89 height 25
click at [266, 101] on button "ADD PAYMENT" at bounding box center [284, 105] width 57 height 8
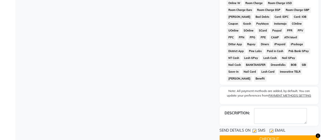
click at [253, 128] on label at bounding box center [254, 130] width 4 height 4
click at [253, 129] on input "checkbox" at bounding box center [253, 130] width 3 height 3
checkbox input "false"
click at [253, 135] on button "CHECKOUT" at bounding box center [268, 139] width 99 height 8
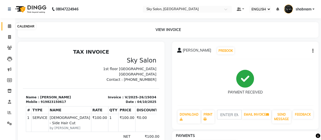
drag, startPoint x: 10, startPoint y: 27, endPoint x: 23, endPoint y: 25, distance: 12.8
click at [10, 27] on icon at bounding box center [9, 26] width 3 height 4
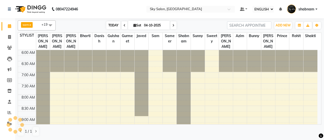
drag, startPoint x: 23, startPoint y: 25, endPoint x: 107, endPoint y: 22, distance: 84.9
click at [107, 22] on div "sam x shabnam x sunny x anisa x bharti x azim x aman saha x Danish x Bunny x ja…" at bounding box center [170, 25] width 304 height 10
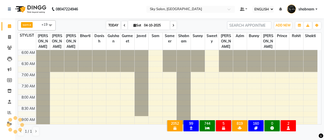
click at [107, 22] on span "TODAY" at bounding box center [113, 25] width 14 height 8
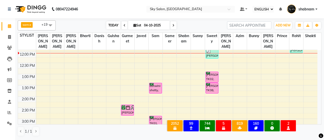
drag, startPoint x: 114, startPoint y: 30, endPoint x: 114, endPoint y: 26, distance: 4.3
click at [114, 26] on div "sam x shabnam x sunny x anisa x bharti x azim x aman saha x Danish x Bunny x ja…" at bounding box center [170, 25] width 304 height 10
click at [114, 26] on span "TODAY" at bounding box center [113, 25] width 14 height 8
click at [115, 23] on span "TODAY" at bounding box center [113, 25] width 14 height 8
click at [117, 23] on span "TODAY" at bounding box center [113, 25] width 14 height 8
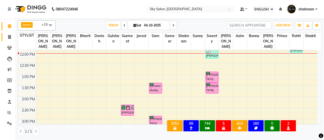
click at [13, 40] on link "INVOICE" at bounding box center [8, 37] width 12 height 8
select select "3537"
select select "service"
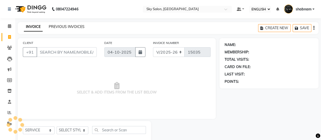
click at [58, 28] on link "PREVIOUS INVOICES" at bounding box center [67, 26] width 36 height 5
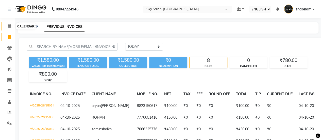
click at [11, 27] on span at bounding box center [9, 26] width 9 height 6
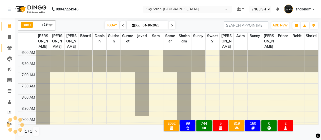
click at [10, 44] on link "CLIENTS" at bounding box center [8, 48] width 12 height 8
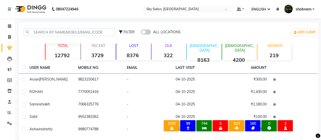
click at [88, 78] on td "9823150617" at bounding box center [99, 79] width 49 height 12
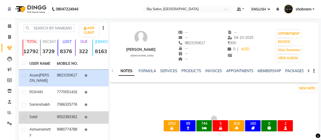
scroll to position [27, 0]
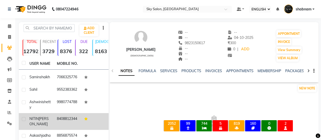
click at [58, 127] on td "8408812344" at bounding box center [67, 121] width 27 height 17
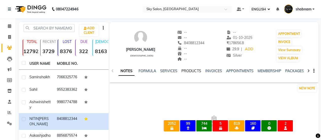
click at [193, 70] on link "PRODUCTS" at bounding box center [191, 70] width 20 height 5
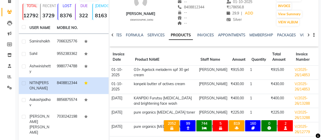
scroll to position [36, 0]
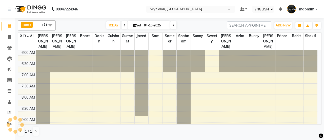
select select "ec"
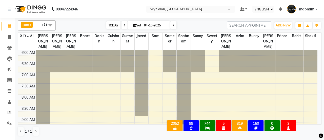
click at [110, 24] on span "TODAY" at bounding box center [113, 25] width 14 height 8
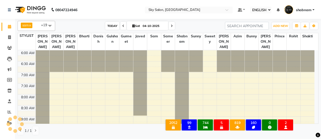
scroll to position [110, 0]
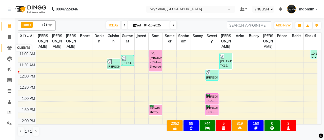
click at [8, 50] on span at bounding box center [9, 48] width 9 height 6
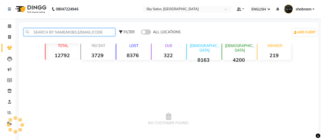
click at [81, 30] on input "text" at bounding box center [69, 32] width 91 height 8
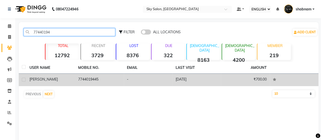
type input "77440194"
click at [122, 81] on td "7744019445" at bounding box center [99, 79] width 49 height 12
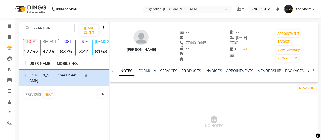
click at [164, 69] on link "SERVICES" at bounding box center [168, 70] width 17 height 5
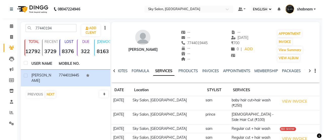
scroll to position [34, 0]
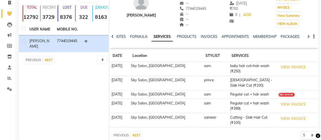
click at [202, 64] on td "sam" at bounding box center [215, 69] width 26 height 14
click at [282, 68] on button "VIEW INVOICE" at bounding box center [293, 67] width 30 height 8
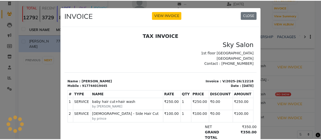
scroll to position [0, 0]
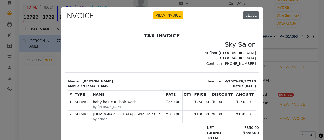
click at [250, 16] on button "CLOSE" at bounding box center [251, 15] width 16 height 8
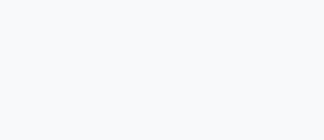
select select "ec"
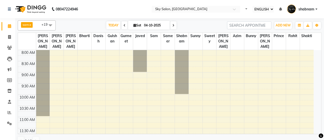
click at [146, 29] on input "04-10-2025" at bounding box center [155, 26] width 25 height 8
select select "10"
select select "2025"
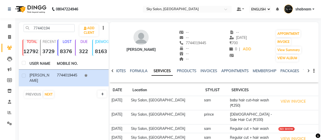
select select "ec"
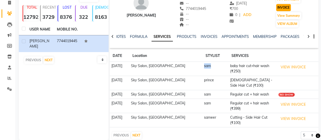
click at [285, 6] on button "INVOICE" at bounding box center [283, 7] width 15 height 7
select select "3537"
select select "service"
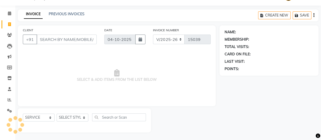
scroll to position [12, 0]
type input "7744019445"
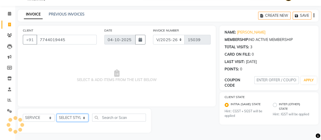
click at [73, 114] on select "SELECT STYLIST afreen akshata aman saha ameer Anagha anisa arbaj azim bharti Bu…" at bounding box center [73, 118] width 32 height 8
select select "89643"
click at [57, 114] on select "SELECT STYLIST afreen akshata aman saha ameer Anagha anisa arbaj azim bharti Bu…" at bounding box center [73, 118] width 32 height 8
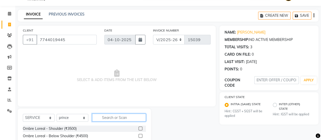
click at [108, 120] on input "text" at bounding box center [119, 117] width 54 height 8
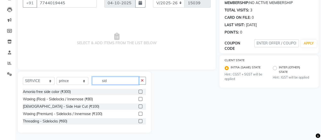
type input "sid"
click at [139, 106] on label at bounding box center [140, 106] width 4 height 4
click at [139, 106] on input "checkbox" at bounding box center [139, 106] width 3 height 3
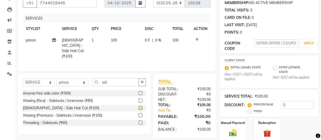
scroll to position [68, 0]
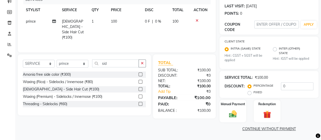
checkbox input "false"
click at [234, 104] on label "Manual Payment" at bounding box center [232, 103] width 25 height 5
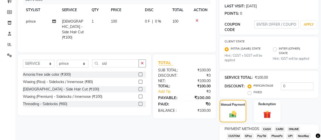
click at [266, 127] on span "CASH" at bounding box center [266, 129] width 11 height 6
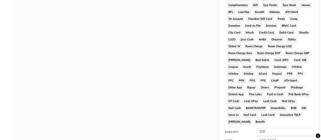
scroll to position [300, 0]
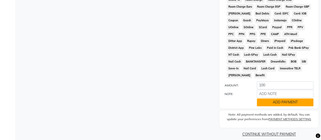
click at [281, 98] on button "ADD PAYMENT" at bounding box center [284, 102] width 57 height 8
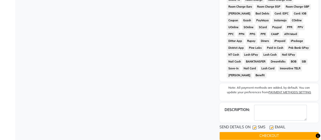
click at [252, 125] on label at bounding box center [254, 127] width 4 height 4
click at [252, 126] on input "checkbox" at bounding box center [253, 127] width 3 height 3
checkbox input "false"
click at [251, 132] on button "CHECKOUT" at bounding box center [268, 136] width 99 height 8
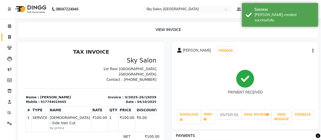
click at [10, 33] on link "INVOICE" at bounding box center [8, 37] width 12 height 8
select select "service"
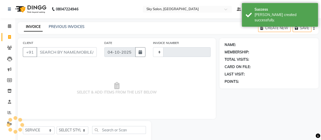
type input "15040"
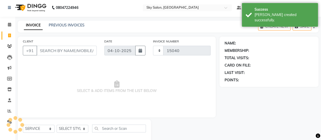
select select "3537"
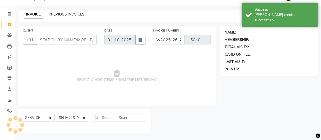
click at [63, 15] on link "PREVIOUS INVOICES" at bounding box center [67, 14] width 36 height 5
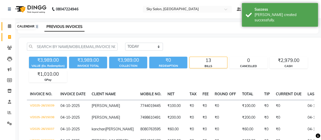
click at [13, 27] on span at bounding box center [9, 26] width 9 height 6
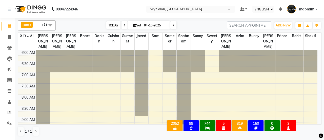
click at [115, 21] on span "TODAY" at bounding box center [113, 25] width 14 height 8
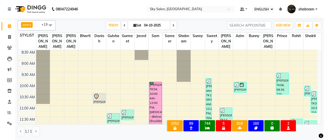
scroll to position [85, 0]
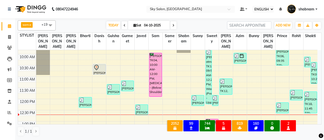
click at [54, 23] on span at bounding box center [50, 25] width 10 height 10
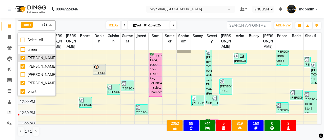
click at [45, 56] on div "[PERSON_NAME]" at bounding box center [37, 57] width 32 height 5
checkbox input "false"
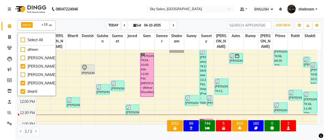
click at [106, 21] on span "TODAY" at bounding box center [113, 25] width 14 height 8
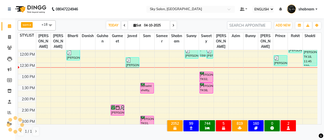
scroll to position [114, 0]
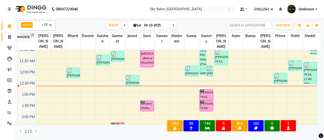
click at [10, 38] on icon at bounding box center [9, 37] width 3 height 4
select select "3537"
select select "service"
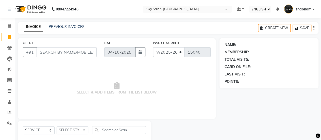
click at [1, 22] on li "CALENDAR" at bounding box center [7, 26] width 15 height 11
click at [12, 29] on link "CALENDAR" at bounding box center [8, 26] width 12 height 8
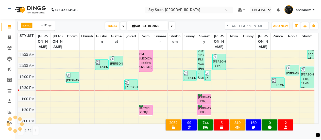
scroll to position [108, 0]
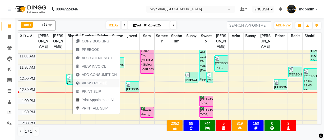
click at [99, 82] on span "VIEW PROFILE" at bounding box center [94, 82] width 25 height 5
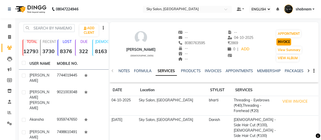
click at [285, 41] on button "INVOICE" at bounding box center [283, 41] width 15 height 7
select select "service"
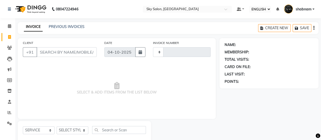
type input "15040"
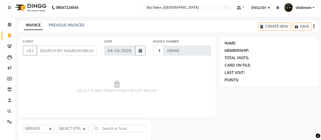
select select "3537"
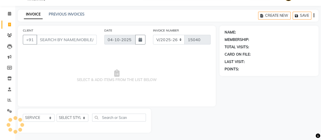
type input "8080763595"
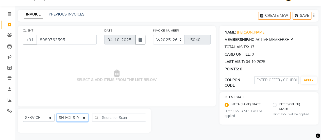
click at [77, 116] on select "SELECT STYLIST afreen akshata aman saha ameer Anagha anisa arbaj azim bharti Bu…" at bounding box center [73, 118] width 32 height 8
select select "84591"
click at [57, 114] on select "SELECT STYLIST afreen akshata aman saha ameer Anagha anisa arbaj azim bharti Bu…" at bounding box center [73, 118] width 32 height 8
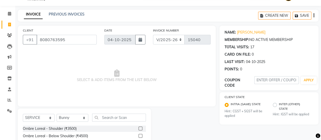
click at [106, 121] on div "SELECT SERVICE PRODUCT MEMBERSHIP PACKAGE VOUCHER PREPAID GIFT CARD SELECT STYL…" at bounding box center [84, 119] width 123 height 12
click at [109, 118] on input "text" at bounding box center [119, 117] width 54 height 8
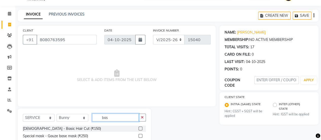
scroll to position [27, 0]
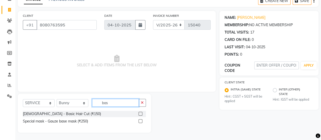
type input "bas"
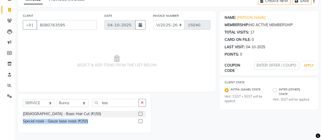
drag, startPoint x: 141, startPoint y: 113, endPoint x: 227, endPoint y: 102, distance: 86.9
click at [227, 102] on div "CLIENT +91 8080763595 DATE 04-10-2025 INVOICE NUMBER V/2025 V/2025-26 15040 SEL…" at bounding box center [168, 71] width 308 height 121
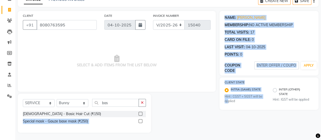
click at [140, 113] on label at bounding box center [140, 114] width 4 height 4
click at [140, 113] on input "checkbox" at bounding box center [139, 113] width 3 height 3
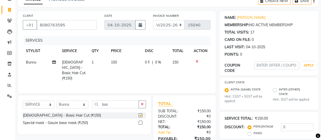
checkbox input "false"
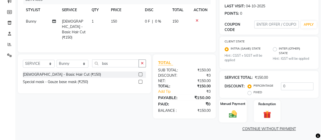
click at [233, 106] on div "Manual Payment" at bounding box center [233, 110] width 28 height 23
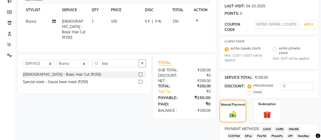
click at [243, 133] on div "GPay" at bounding box center [247, 136] width 12 height 7
click at [244, 136] on span "GPay" at bounding box center [248, 136] width 10 height 6
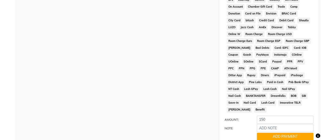
scroll to position [300, 0]
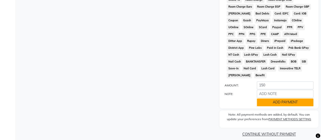
click at [270, 98] on button "ADD PAYMENT" at bounding box center [284, 102] width 57 height 8
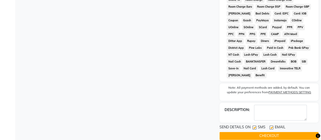
click at [254, 125] on label at bounding box center [254, 127] width 4 height 4
click at [254, 126] on input "checkbox" at bounding box center [253, 127] width 3 height 3
checkbox input "false"
click at [254, 132] on button "CHECKOUT" at bounding box center [268, 136] width 99 height 8
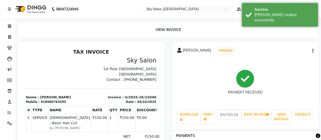
click at [11, 42] on li "INVOICE" at bounding box center [7, 37] width 15 height 11
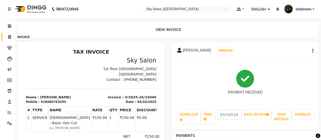
click at [8, 38] on icon at bounding box center [9, 37] width 3 height 4
select select "service"
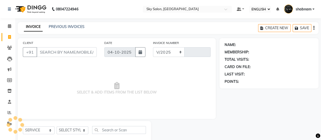
scroll to position [12, 0]
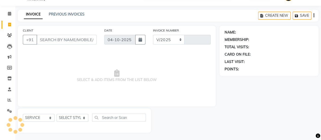
select select "3537"
type input "15041"
click at [70, 42] on input "CLIENT" at bounding box center [66, 40] width 60 height 10
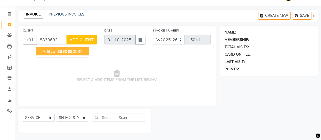
click at [72, 52] on span "8830682" at bounding box center [66, 51] width 18 height 5
type input "8830682532"
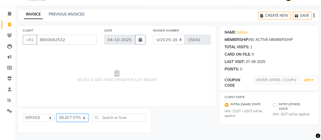
click at [75, 117] on select "SELECT STYLIST [PERSON_NAME] [PERSON_NAME] saha [PERSON_NAME] [PERSON_NAME] [PE…" at bounding box center [73, 118] width 32 height 8
select select "57500"
click at [57, 114] on select "SELECT STYLIST [PERSON_NAME] [PERSON_NAME] saha [PERSON_NAME] [PERSON_NAME] [PE…" at bounding box center [73, 118] width 32 height 8
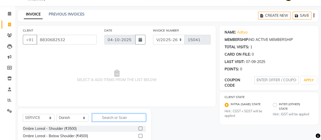
click at [123, 114] on input "text" at bounding box center [119, 117] width 54 height 8
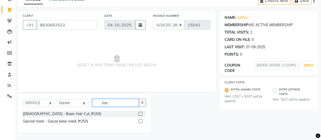
type input "bas"
click at [140, 113] on label at bounding box center [140, 114] width 4 height 4
click at [140, 113] on input "checkbox" at bounding box center [139, 113] width 3 height 3
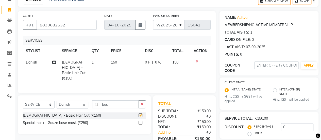
checkbox input "false"
click at [144, 104] on button "button" at bounding box center [141, 104] width 7 height 8
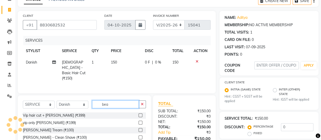
scroll to position [68, 0]
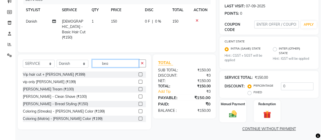
type input "bea"
click at [138, 87] on label at bounding box center [140, 89] width 4 height 4
click at [138, 87] on input "checkbox" at bounding box center [139, 88] width 3 height 3
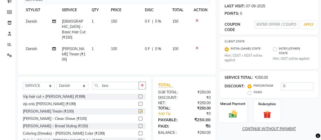
checkbox input "false"
click at [243, 117] on div "Manual Payment" at bounding box center [233, 110] width 28 height 23
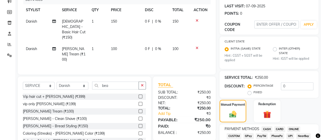
click at [248, 137] on span "GPay" at bounding box center [248, 136] width 10 height 6
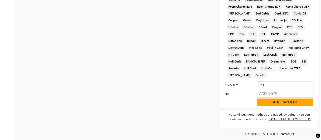
click at [294, 98] on button "ADD PAYMENT" at bounding box center [284, 102] width 57 height 8
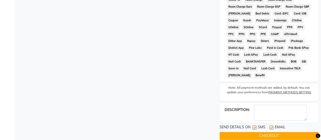
click at [254, 125] on label at bounding box center [254, 127] width 4 height 4
click at [254, 126] on input "checkbox" at bounding box center [253, 127] width 3 height 3
checkbox input "false"
click at [253, 132] on button "CHECKOUT" at bounding box center [268, 136] width 99 height 8
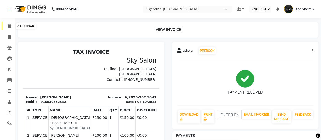
click at [6, 27] on span at bounding box center [9, 26] width 9 height 6
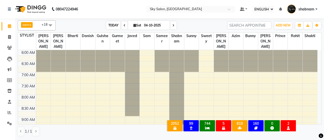
click at [114, 24] on span "TODAY" at bounding box center [113, 25] width 14 height 8
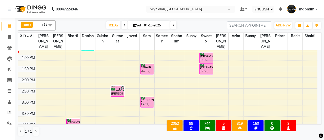
scroll to position [152, 0]
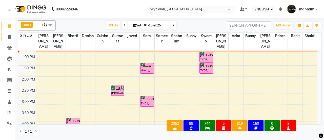
click at [10, 33] on link "INVOICE" at bounding box center [8, 37] width 12 height 8
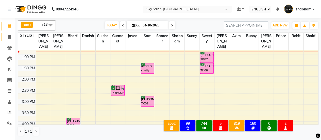
select select "3537"
select select "service"
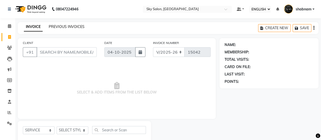
drag, startPoint x: 56, startPoint y: 29, endPoint x: 56, endPoint y: 26, distance: 3.8
click at [56, 26] on div "INVOICE PREVIOUS INVOICES" at bounding box center [54, 27] width 73 height 6
click at [56, 26] on link "PREVIOUS INVOICES" at bounding box center [67, 26] width 36 height 5
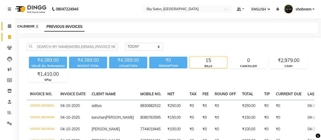
click at [11, 27] on icon at bounding box center [9, 26] width 3 height 4
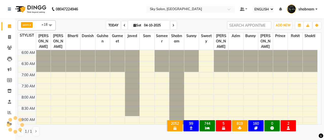
click at [106, 27] on span "TODAY" at bounding box center [113, 25] width 14 height 8
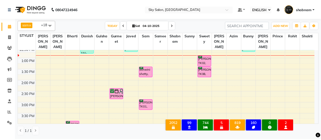
scroll to position [149, 0]
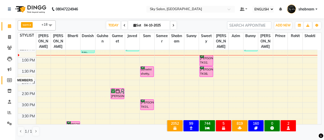
click at [12, 79] on span at bounding box center [9, 80] width 9 height 6
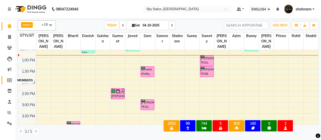
select select
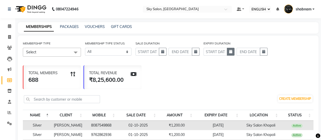
click at [228, 53] on button "button" at bounding box center [231, 52] width 8 height 8
select select "10"
select select "2025"
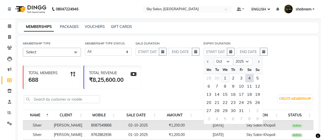
click at [227, 77] on div "1" at bounding box center [225, 78] width 8 height 8
type input "01-10-2025"
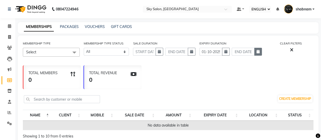
click at [255, 50] on button "button" at bounding box center [258, 52] width 8 height 8
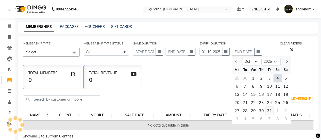
click at [268, 106] on div "31" at bounding box center [269, 110] width 8 height 8
type input "31-10-2025"
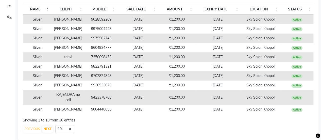
scroll to position [96, 0]
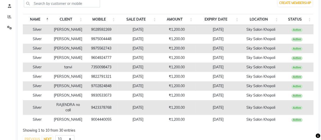
click at [101, 31] on td "9028592269" at bounding box center [101, 29] width 33 height 9
copy td "9028592269"
click at [105, 44] on td "9975004448" at bounding box center [101, 38] width 33 height 9
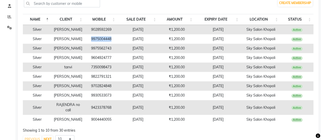
copy td "9975004448"
click at [102, 53] on td "9975562743" at bounding box center [101, 48] width 33 height 9
copy td "9975562743"
click at [99, 62] on td "9604924777" at bounding box center [101, 57] width 33 height 9
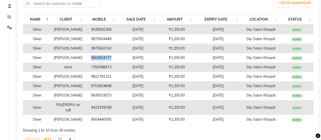
click at [99, 62] on td "9604924777" at bounding box center [101, 57] width 33 height 9
copy td "9604924777"
click at [107, 72] on td "7350098473" at bounding box center [101, 66] width 33 height 9
copy td "7350098473"
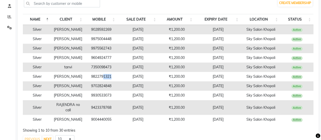
drag, startPoint x: 109, startPoint y: 89, endPoint x: 101, endPoint y: 94, distance: 9.1
click at [101, 81] on td "9822791321" at bounding box center [101, 76] width 33 height 9
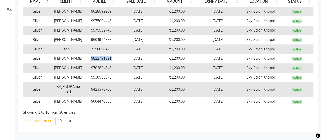
scroll to position [119, 0]
click at [101, 72] on td "9702824848" at bounding box center [101, 67] width 33 height 9
copy td "9702824848"
click at [105, 82] on td "9930533073" at bounding box center [101, 76] width 33 height 9
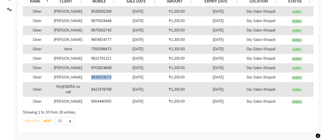
click at [105, 82] on td "9930533073" at bounding box center [101, 76] width 33 height 9
copy td "9930533073"
drag, startPoint x: 104, startPoint y: 94, endPoint x: 105, endPoint y: 98, distance: 3.6
click at [105, 97] on td "9423378768" at bounding box center [101, 89] width 33 height 15
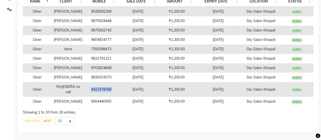
click at [105, 97] on td "9423378768" at bounding box center [101, 89] width 33 height 15
click at [101, 106] on td "9004440055" at bounding box center [101, 101] width 33 height 9
copy td "9004440055"
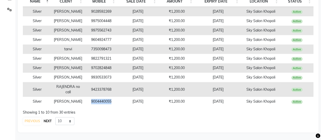
click at [49, 124] on button "NEXT" at bounding box center [47, 120] width 10 height 7
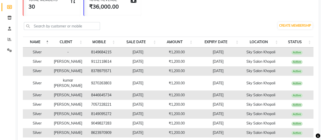
scroll to position [69, 0]
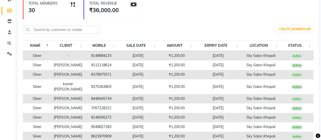
click at [98, 53] on td "8149684215" at bounding box center [101, 55] width 33 height 9
copy td "8149684215"
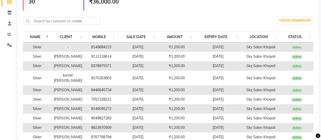
click at [107, 54] on td "9112118614" at bounding box center [101, 56] width 33 height 9
copy td "9112118614"
click at [94, 67] on td "8378975571" at bounding box center [101, 65] width 33 height 9
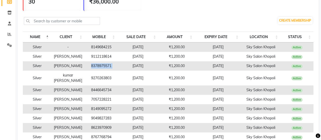
click at [94, 67] on td "8378975571" at bounding box center [101, 65] width 33 height 9
click at [101, 75] on td "9270263803" at bounding box center [101, 77] width 33 height 15
click at [98, 85] on td "8446645734" at bounding box center [101, 89] width 33 height 9
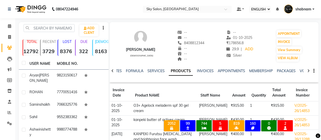
select select "ec"
click at [13, 24] on span at bounding box center [9, 26] width 9 height 6
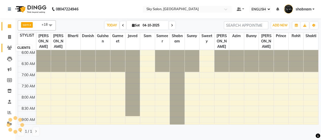
click at [9, 46] on icon at bounding box center [9, 48] width 5 height 4
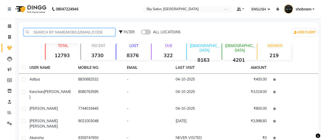
click at [86, 32] on input "text" at bounding box center [69, 32] width 91 height 8
paste input "9028592269"
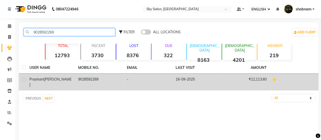
type input "9028592269"
click at [127, 82] on td "-" at bounding box center [148, 81] width 49 height 17
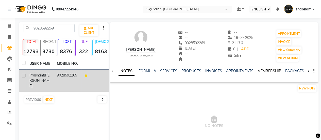
click at [268, 71] on link "MEMBERSHIP" at bounding box center [269, 70] width 24 height 5
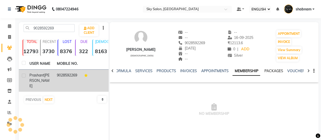
click at [268, 71] on ul "NOTES FORMULA SERVICES PRODUCTS INVOICES APPOINTMENTS MEMBERSHIP PACKAGES VOUCH…" at bounding box center [258, 70] width 321 height 5
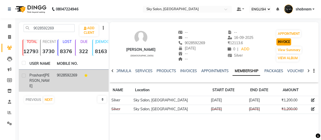
click at [281, 43] on button "INVOICE" at bounding box center [283, 41] width 15 height 7
select select "3537"
select select "service"
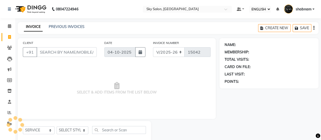
scroll to position [12, 0]
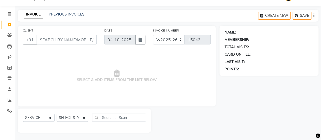
type input "9028592269"
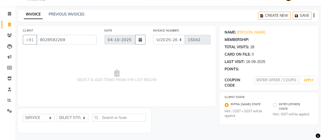
select select "1: Object"
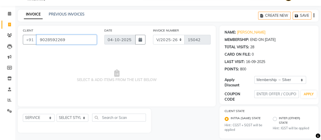
click at [44, 41] on input "9028592269" at bounding box center [66, 40] width 60 height 10
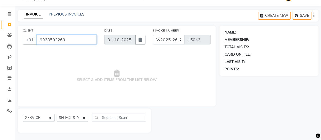
type input "9028592269"
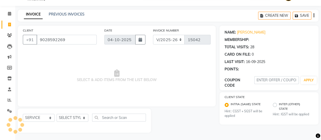
select select "1: Object"
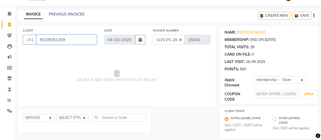
click at [44, 41] on input "9028592269" at bounding box center [66, 40] width 60 height 10
click at [62, 35] on input "9028592269" at bounding box center [66, 40] width 60 height 10
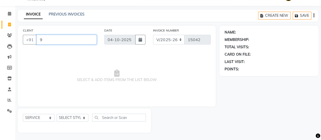
paste input "9750044489"
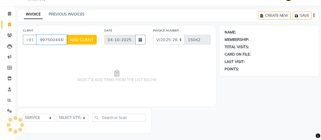
click at [62, 35] on input "99750044489" at bounding box center [51, 40] width 30 height 10
type input "8"
click at [62, 35] on input "CLIENT" at bounding box center [66, 40] width 60 height 10
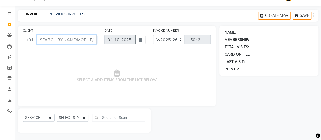
click at [62, 35] on input "CLIENT" at bounding box center [66, 40] width 60 height 10
paste input "9975004448"
type input "9975004448"
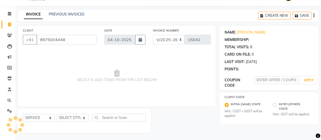
select select "1: Object"
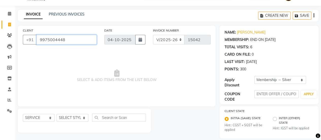
click at [58, 36] on input "9975004448" at bounding box center [66, 40] width 60 height 10
paste input "562743"
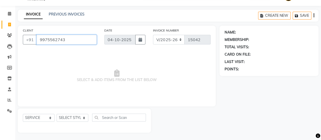
type input "9975562743"
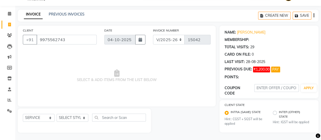
select select "1: Object"
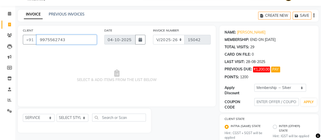
drag, startPoint x: 48, startPoint y: 48, endPoint x: 102, endPoint y: 33, distance: 56.3
click at [102, 33] on div "CLIENT [PHONE_NUMBER] DATE [DATE] INVOICE NUMBER V/2025 V/[PHONE_NUMBER] SELECT…" at bounding box center [117, 66] width 198 height 81
click at [71, 41] on input "9975562743" at bounding box center [66, 40] width 60 height 10
paste input "9604924777"
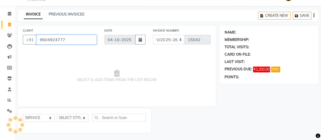
type input "9604924777"
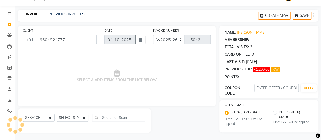
select select "1: Object"
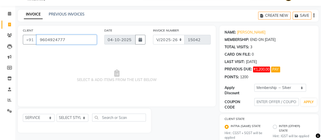
click at [48, 41] on input "9604924777" at bounding box center [66, 40] width 60 height 10
paste input "7350098473"
type input "7350098473"
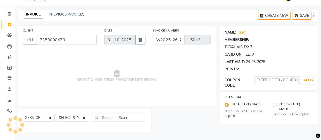
select select "1: Object"
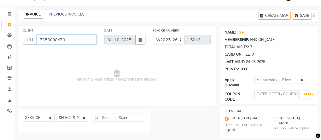
click at [48, 37] on input "7350098473" at bounding box center [66, 40] width 60 height 10
click at [48, 37] on input "CLIENT" at bounding box center [66, 40] width 60 height 10
paste input "9822791321"
click at [79, 40] on input "9822791321" at bounding box center [66, 40] width 60 height 10
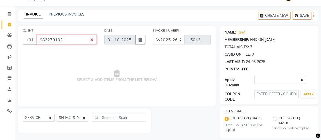
type input "9822791321"
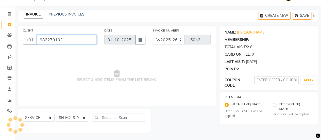
select select "1: Object"
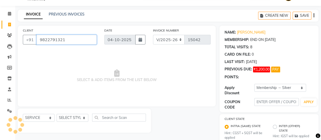
click at [79, 40] on input "9822791321" at bounding box center [66, 40] width 60 height 10
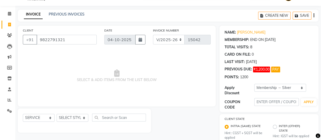
drag, startPoint x: 53, startPoint y: 45, endPoint x: 53, endPoint y: 42, distance: 3.8
click at [53, 42] on div "CLIENT [PHONE_NUMBER]" at bounding box center [59, 38] width 81 height 21
click at [53, 42] on input "9822791321" at bounding box center [66, 40] width 60 height 10
click at [53, 42] on input "CLIENT" at bounding box center [66, 40] width 60 height 10
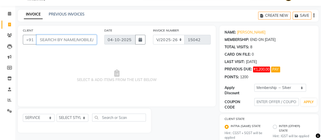
paste input "9702824848"
type input "9702824848"
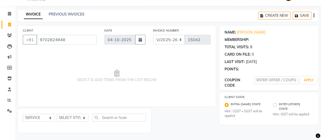
select select "1: Object"
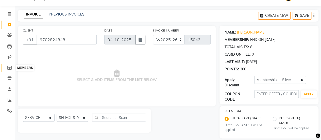
click at [12, 68] on span at bounding box center [9, 68] width 9 height 6
select select
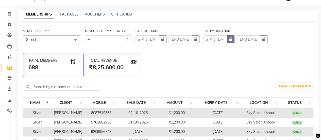
click at [227, 40] on button "button" at bounding box center [231, 39] width 8 height 8
select select "10"
select select "2025"
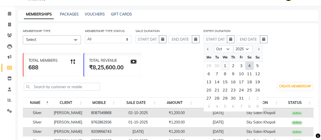
drag, startPoint x: 230, startPoint y: 65, endPoint x: 227, endPoint y: 65, distance: 3.1
click at [227, 65] on div "29 30 1 2 3 4 5" at bounding box center [233, 65] width 59 height 8
click at [227, 65] on div "1" at bounding box center [225, 65] width 8 height 8
type input "01-10-2025"
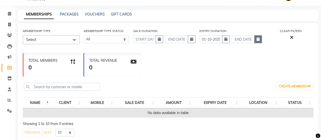
click at [261, 36] on button "button" at bounding box center [258, 39] width 8 height 8
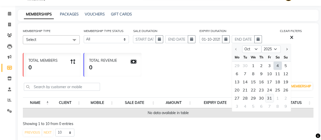
click at [270, 96] on div "31" at bounding box center [269, 98] width 8 height 8
type input "[DATE]"
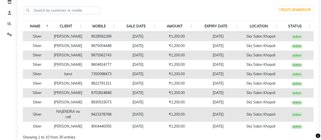
scroll to position [129, 0]
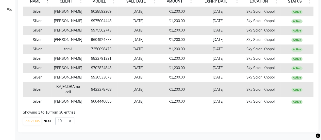
click at [52, 121] on button "NEXT" at bounding box center [47, 120] width 10 height 7
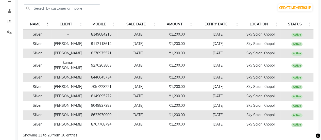
scroll to position [0, 0]
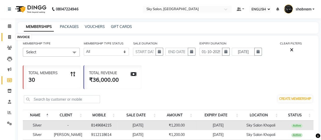
click at [9, 38] on icon at bounding box center [9, 37] width 3 height 4
select select "3537"
select select "service"
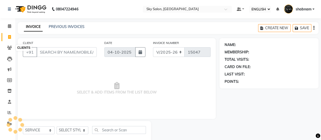
scroll to position [12, 0]
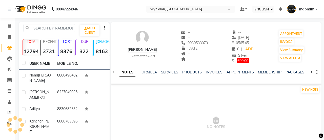
select select "ec"
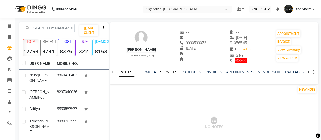
click at [169, 71] on link "SERVICES" at bounding box center [168, 72] width 17 height 5
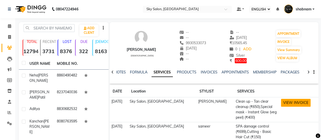
click at [284, 104] on button "VIEW INVOICE" at bounding box center [296, 103] width 30 height 8
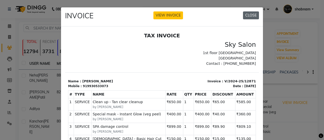
drag, startPoint x: 248, startPoint y: 8, endPoint x: 248, endPoint y: 12, distance: 3.5
click at [248, 12] on div "INVOICE VIEW INVOICE CLOSE" at bounding box center [162, 16] width 202 height 19
click at [248, 12] on button "CLOSE" at bounding box center [251, 15] width 16 height 8
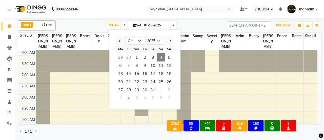
select select "ec"
select select "10"
select select "2025"
click at [116, 26] on span "TODAY" at bounding box center [113, 25] width 14 height 8
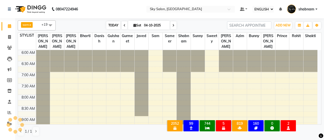
scroll to position [154, 0]
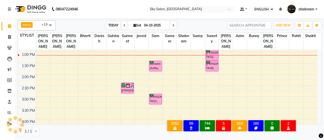
click at [116, 26] on span "TODAY" at bounding box center [113, 25] width 14 height 8
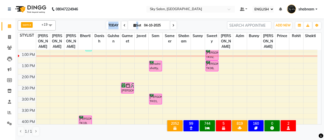
click at [116, 26] on span "TODAY" at bounding box center [113, 25] width 14 height 8
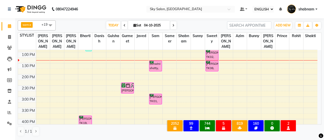
click at [5, 27] on link "CALENDAR" at bounding box center [8, 26] width 12 height 8
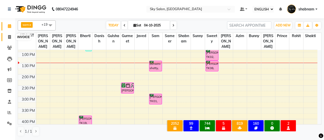
click at [10, 39] on icon at bounding box center [9, 37] width 3 height 4
select select "3537"
select select "service"
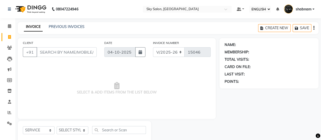
click at [66, 54] on input "CLIENT" at bounding box center [66, 52] width 60 height 10
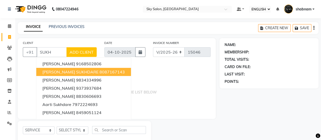
click at [73, 71] on span "[PERSON_NAME] SUKHDARE" at bounding box center [70, 71] width 56 height 5
type input "8087167143"
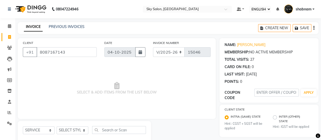
scroll to position [8, 0]
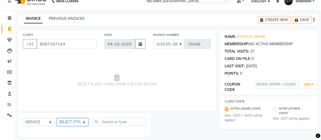
click at [81, 120] on select "SELECT STYLIST [PERSON_NAME] [PERSON_NAME] saha [PERSON_NAME] [PERSON_NAME] [PE…" at bounding box center [73, 122] width 32 height 8
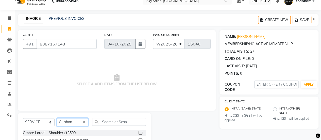
select select "57852"
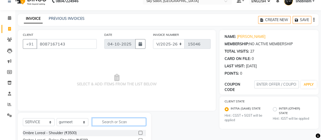
click at [110, 122] on input "text" at bounding box center [119, 122] width 54 height 8
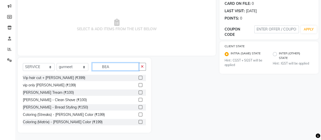
type input "BEA"
click at [138, 91] on label at bounding box center [140, 92] width 4 height 4
click at [138, 91] on input "checkbox" at bounding box center [139, 92] width 3 height 3
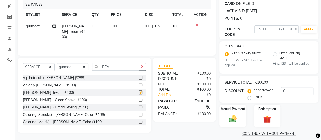
checkbox input "false"
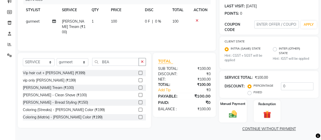
click at [234, 107] on div "Manual Payment" at bounding box center [233, 110] width 28 height 23
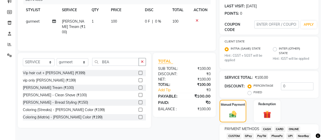
click at [269, 131] on span "CASH" at bounding box center [266, 129] width 11 height 6
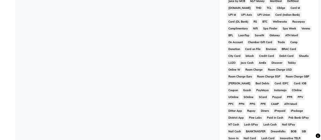
scroll to position [300, 0]
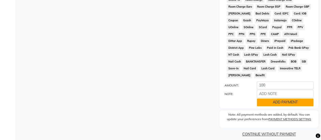
click at [291, 98] on button "ADD PAYMENT" at bounding box center [284, 102] width 57 height 8
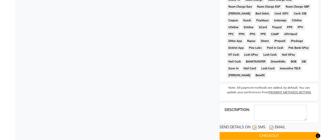
click at [253, 125] on label at bounding box center [254, 127] width 4 height 4
click at [253, 126] on input "checkbox" at bounding box center [253, 127] width 3 height 3
checkbox input "false"
click at [249, 134] on button "CHECKOUT" at bounding box center [268, 136] width 99 height 8
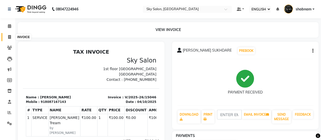
click at [11, 36] on span at bounding box center [9, 37] width 9 height 6
select select "service"
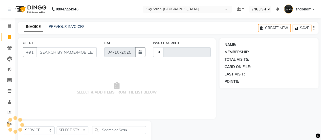
type input "15047"
select select "3537"
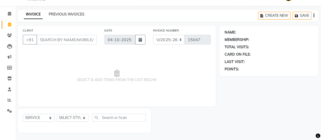
click at [69, 12] on link "PREVIOUS INVOICES" at bounding box center [67, 14] width 36 height 5
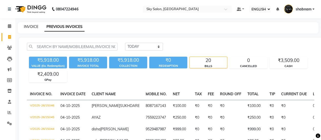
click at [28, 27] on link "INVOICE" at bounding box center [31, 26] width 14 height 5
select select "3537"
select select "service"
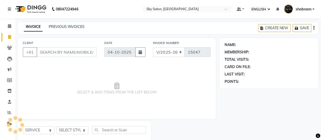
scroll to position [12, 0]
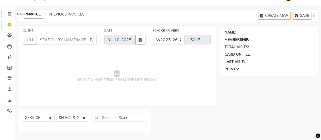
click at [9, 14] on icon at bounding box center [9, 14] width 3 height 4
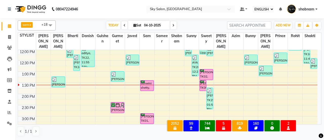
scroll to position [135, 0]
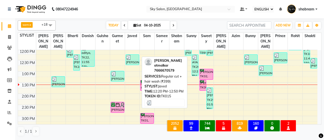
click at [132, 55] on div "[PERSON_NAME] atmalkar, TK15, 12:20 PM-12:50 PM, Regular cut + hair wash (₹399)" at bounding box center [132, 59] width 13 height 10
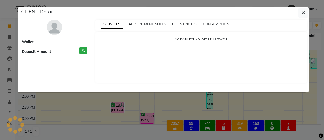
select select "3"
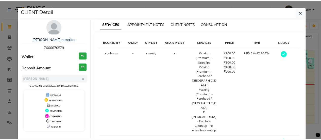
scroll to position [24, 0]
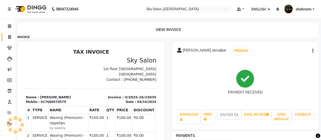
click at [9, 38] on icon at bounding box center [9, 37] width 3 height 4
select select "service"
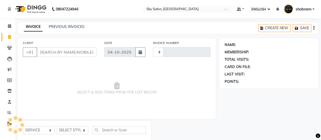
type input "15047"
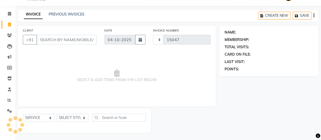
select select "3537"
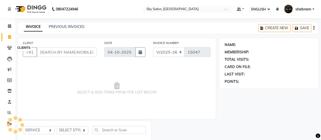
select select "ec"
select select "3537"
select select "service"
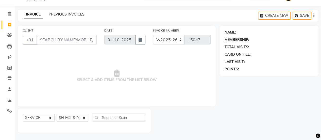
click at [64, 14] on link "PREVIOUS INVOICES" at bounding box center [67, 14] width 36 height 5
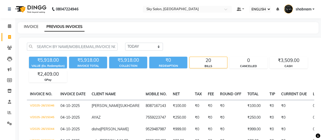
click at [29, 26] on link "INVOICE" at bounding box center [31, 26] width 14 height 5
select select "3537"
select select "service"
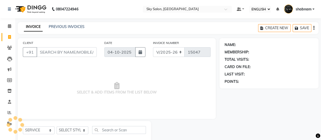
scroll to position [12, 0]
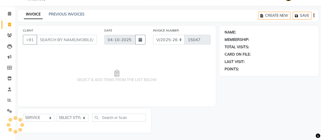
click at [46, 37] on input "CLIENT" at bounding box center [66, 40] width 60 height 10
click at [11, 34] on icon at bounding box center [9, 35] width 5 height 4
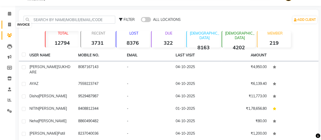
click at [10, 26] on icon at bounding box center [9, 25] width 3 height 4
select select "3537"
select select "service"
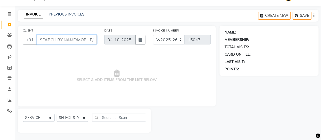
click at [58, 37] on input "CLIENT" at bounding box center [66, 40] width 60 height 10
drag, startPoint x: 2, startPoint y: 16, endPoint x: 12, endPoint y: 16, distance: 10.6
click at [2, 16] on link "CALENDAR" at bounding box center [8, 14] width 12 height 8
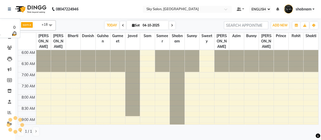
click at [111, 30] on div "sam x shabnam x sunny x anisa x bharti x azim x aman saha x Danish x Bunny x ja…" at bounding box center [168, 25] width 300 height 10
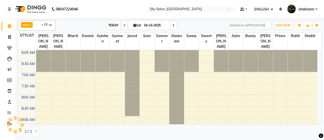
click at [111, 23] on span "TODAY" at bounding box center [113, 25] width 14 height 8
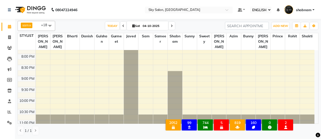
scroll to position [311, 0]
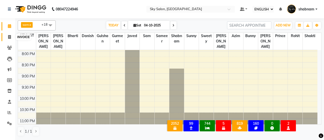
click at [8, 36] on icon at bounding box center [9, 37] width 3 height 4
select select "service"
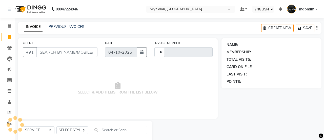
type input "15047"
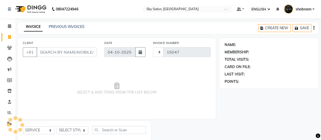
select select "3537"
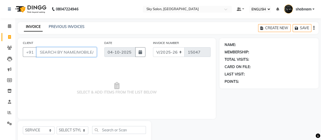
click at [63, 51] on input "CLIENT" at bounding box center [66, 52] width 60 height 10
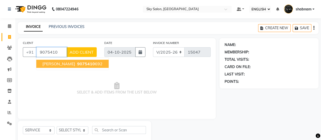
click at [66, 66] on button "Rohit jadhav 9075410 692" at bounding box center [72, 64] width 72 height 8
type input "9075410692"
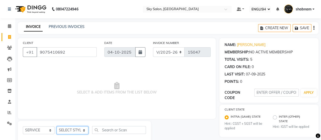
click at [68, 130] on select "SELECT STYLIST [PERSON_NAME] [PERSON_NAME] saha [PERSON_NAME] [PERSON_NAME] [PE…" at bounding box center [73, 130] width 32 height 8
select select "84591"
click at [57, 126] on select "SELECT STYLIST [PERSON_NAME] [PERSON_NAME] saha [PERSON_NAME] [PERSON_NAME] [PE…" at bounding box center [73, 130] width 32 height 8
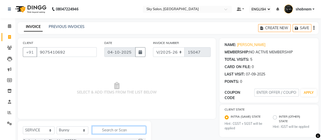
click at [108, 132] on input "text" at bounding box center [119, 130] width 54 height 8
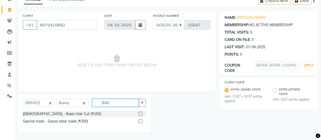
type input "BAS"
click at [141, 112] on label at bounding box center [140, 114] width 4 height 4
click at [141, 112] on input "checkbox" at bounding box center [139, 113] width 3 height 3
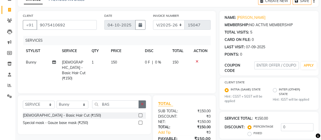
checkbox input "false"
click at [144, 103] on button "button" at bounding box center [141, 104] width 7 height 8
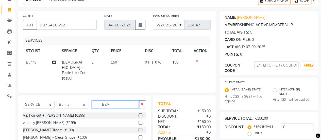
type input "BEA"
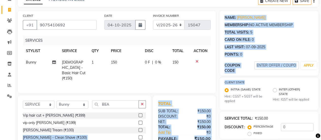
drag, startPoint x: 137, startPoint y: 127, endPoint x: 247, endPoint y: 79, distance: 119.2
click at [247, 79] on div "CLIENT +91 9075410692 DATE 04-10-2025 INVOICE NUMBER V/2025 V/2025-26 15047 SER…" at bounding box center [168, 92] width 308 height 162
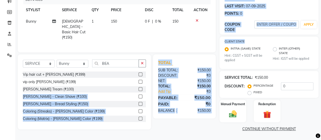
click at [138, 87] on label at bounding box center [140, 89] width 4 height 4
click at [138, 87] on input "checkbox" at bounding box center [139, 88] width 3 height 3
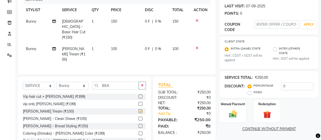
checkbox input "false"
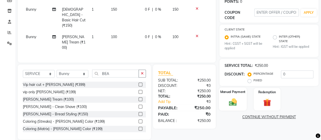
click at [231, 103] on img at bounding box center [232, 101] width 13 height 9
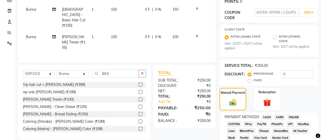
click at [247, 124] on span "GPay" at bounding box center [248, 124] width 10 height 6
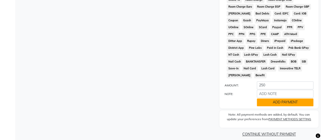
click at [294, 98] on button "ADD PAYMENT" at bounding box center [284, 102] width 57 height 8
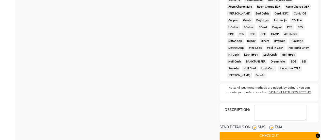
click at [252, 124] on div "SEND DETAILS ON SMS EMAIL" at bounding box center [268, 127] width 99 height 6
drag, startPoint x: 253, startPoint y: 123, endPoint x: 250, endPoint y: 133, distance: 10.8
click at [250, 133] on div "SEND DETAILS ON SMS EMAIL CHECKOUT" at bounding box center [268, 131] width 99 height 15
click at [255, 125] on label at bounding box center [254, 127] width 4 height 4
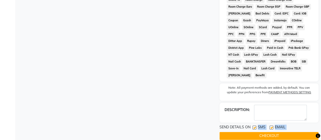
click at [255, 126] on input "checkbox" at bounding box center [253, 127] width 3 height 3
checkbox input "false"
click at [252, 132] on button "CHECKOUT" at bounding box center [268, 136] width 99 height 8
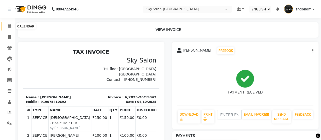
click at [9, 29] on span at bounding box center [9, 26] width 9 height 6
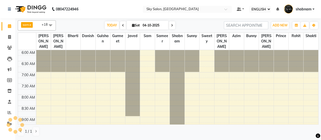
click at [112, 27] on span "TODAY" at bounding box center [112, 25] width 14 height 8
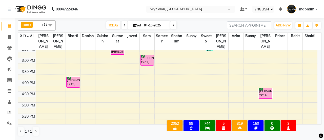
scroll to position [193, 0]
click at [11, 26] on span at bounding box center [9, 26] width 9 height 6
click at [8, 34] on span at bounding box center [9, 37] width 9 height 6
select select "3537"
select select "service"
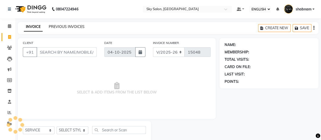
click at [66, 28] on link "PREVIOUS INVOICES" at bounding box center [67, 26] width 36 height 5
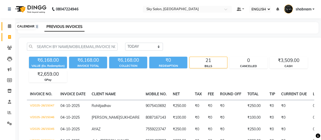
click at [7, 25] on span at bounding box center [9, 26] width 9 height 6
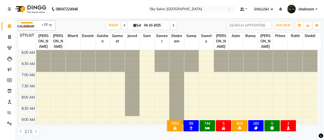
click at [10, 24] on span at bounding box center [9, 26] width 9 height 6
click at [111, 24] on span "TODAY" at bounding box center [113, 25] width 14 height 8
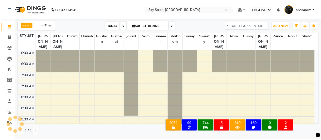
scroll to position [176, 0]
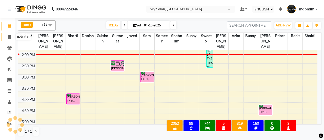
click at [11, 34] on span at bounding box center [9, 37] width 9 height 6
select select "3537"
select select "service"
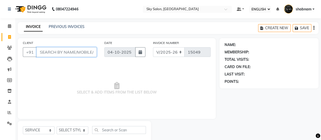
click at [64, 52] on input "CLIENT" at bounding box center [66, 52] width 60 height 10
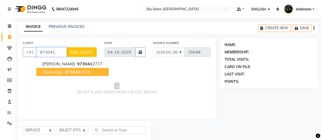
click at [56, 70] on span "dhananjay" at bounding box center [52, 71] width 21 height 5
type input "9730413118"
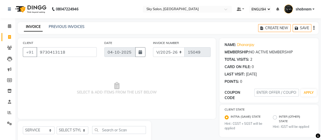
scroll to position [12, 0]
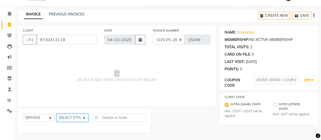
click at [70, 120] on select "SELECT STYLIST afreen akshata aman saha ameer Anagha anisa arbaj azim bharti Bu…" at bounding box center [73, 118] width 32 height 8
select select "24052"
click at [57, 114] on select "SELECT STYLIST afreen akshata aman saha ameer Anagha anisa arbaj azim bharti Bu…" at bounding box center [73, 118] width 32 height 8
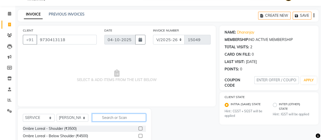
click at [118, 118] on input "text" at bounding box center [119, 117] width 54 height 8
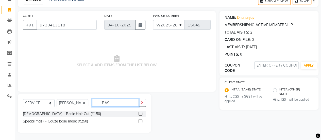
type input "BAS"
drag, startPoint x: 138, startPoint y: 114, endPoint x: 140, endPoint y: 113, distance: 2.7
click at [140, 113] on div "[DEMOGRAPHIC_DATA] - Basic Hair Cut (₹150)" at bounding box center [84, 113] width 123 height 6
click at [140, 113] on label at bounding box center [140, 114] width 4 height 4
click at [140, 113] on input "checkbox" at bounding box center [139, 113] width 3 height 3
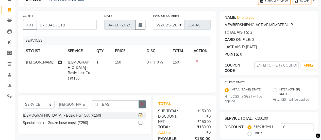
checkbox input "false"
click at [141, 106] on button "button" at bounding box center [141, 104] width 7 height 8
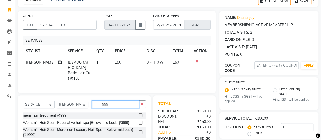
type input "999"
click at [138, 112] on div at bounding box center [141, 115] width 7 height 6
click at [138, 113] on label at bounding box center [140, 115] width 4 height 4
click at [138, 114] on input "checkbox" at bounding box center [139, 115] width 3 height 3
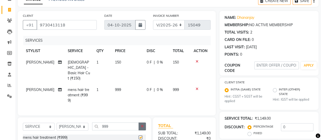
checkbox input "false"
click at [141, 124] on icon "button" at bounding box center [142, 126] width 3 height 4
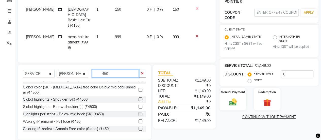
scroll to position [49, 0]
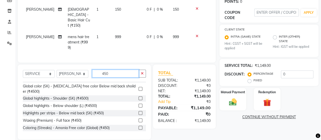
type input "450"
click at [138, 125] on label at bounding box center [140, 127] width 4 height 4
click at [138, 126] on input "checkbox" at bounding box center [139, 127] width 3 height 3
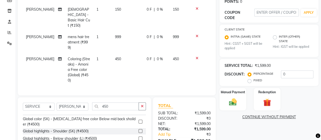
checkbox input "false"
click at [299, 74] on input "0" at bounding box center [297, 74] width 32 height 8
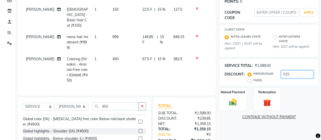
type input "015"
click at [157, 8] on span "15 %" at bounding box center [161, 9] width 8 height 5
select select "24052"
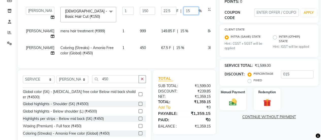
click at [183, 11] on input "15" at bounding box center [190, 11] width 15 height 8
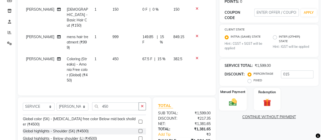
click at [230, 95] on div "Manual Payment" at bounding box center [233, 98] width 28 height 23
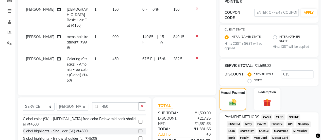
click at [261, 115] on span "CASH" at bounding box center [266, 117] width 11 height 6
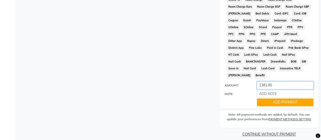
click at [280, 81] on input "1381.65" at bounding box center [284, 85] width 57 height 8
type input "1"
type input "1300"
click at [288, 98] on button "ADD PAYMENT" at bounding box center [284, 102] width 57 height 8
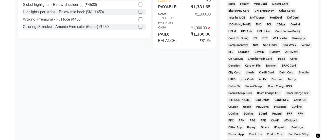
scroll to position [194, 0]
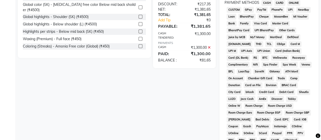
click at [247, 9] on span "GPay" at bounding box center [248, 10] width 10 height 6
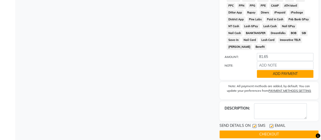
click at [269, 71] on button "ADD PAYMENT" at bounding box center [284, 74] width 57 height 8
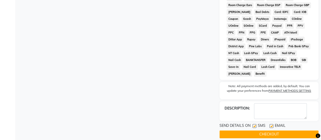
click at [254, 124] on label at bounding box center [254, 126] width 4 height 4
click at [254, 124] on input "checkbox" at bounding box center [253, 125] width 3 height 3
checkbox input "false"
click at [254, 130] on button "CHECKOUT" at bounding box center [268, 134] width 99 height 8
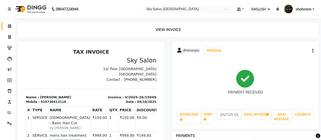
click at [4, 28] on link "CALENDAR" at bounding box center [8, 26] width 12 height 8
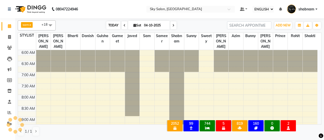
click at [108, 29] on span "TODAY" at bounding box center [113, 25] width 14 height 8
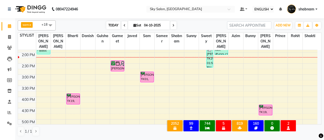
click at [109, 23] on span "TODAY" at bounding box center [113, 25] width 14 height 8
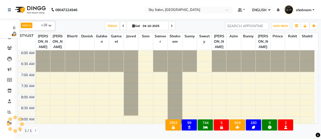
scroll to position [176, 0]
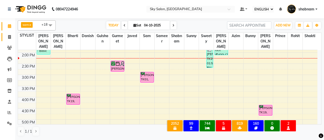
click at [8, 41] on link "INVOICE" at bounding box center [8, 37] width 12 height 8
select select "service"
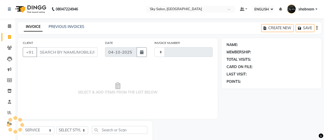
type input "15050"
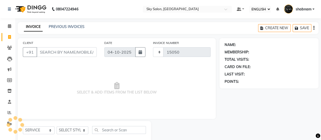
select select "3537"
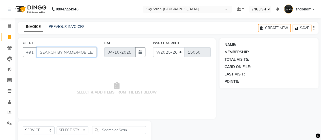
click at [55, 50] on input "CLIENT" at bounding box center [66, 52] width 60 height 10
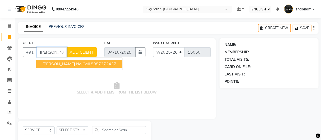
click at [75, 64] on span "aftab rajput no call" at bounding box center [65, 63] width 47 height 5
type input "8087272437"
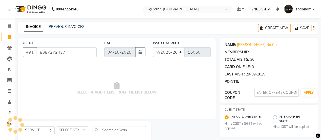
select select "1: Object"
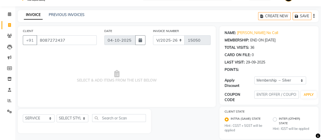
scroll to position [18, 0]
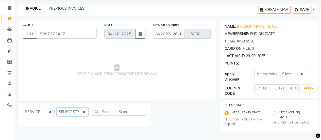
click at [83, 113] on select "SELECT STYLIST afreen akshata aman saha ameer Anagha anisa arbaj azim bharti Bu…" at bounding box center [73, 112] width 32 height 8
select select "43486"
click at [57, 108] on select "SELECT STYLIST afreen akshata aman saha ameer Anagha anisa arbaj azim bharti Bu…" at bounding box center [73, 112] width 32 height 8
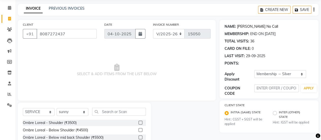
click at [255, 26] on link "Aftab Rajput No Call" at bounding box center [257, 26] width 41 height 5
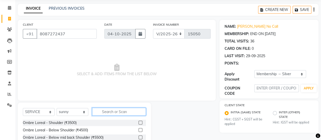
click at [134, 113] on input "text" at bounding box center [119, 111] width 54 height 8
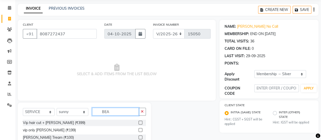
scroll to position [46, 0]
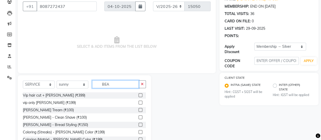
type input "BEA"
click at [138, 110] on label at bounding box center [140, 110] width 4 height 4
click at [138, 110] on input "checkbox" at bounding box center [139, 109] width 3 height 3
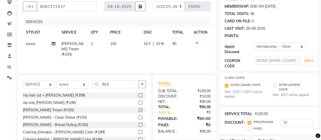
checkbox input "false"
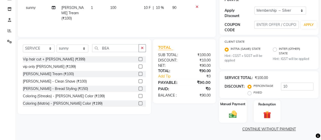
click at [229, 103] on label "Manual Payment" at bounding box center [232, 104] width 25 height 5
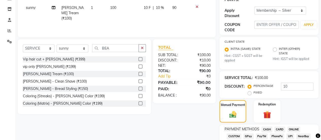
click at [244, 135] on span "GPay" at bounding box center [248, 136] width 10 height 6
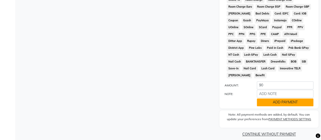
click at [280, 98] on button "ADD PAYMENT" at bounding box center [284, 102] width 57 height 8
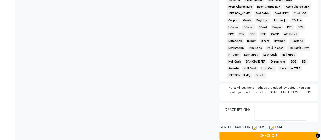
click at [251, 124] on div "SEND DETAILS ON SMS EMAIL" at bounding box center [268, 127] width 99 height 6
click at [252, 124] on div "SEND DETAILS ON SMS EMAIL" at bounding box center [268, 127] width 99 height 6
click at [253, 125] on label at bounding box center [254, 127] width 4 height 4
click at [253, 126] on input "checkbox" at bounding box center [253, 127] width 3 height 3
checkbox input "false"
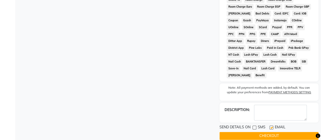
click at [254, 132] on button "CHECKOUT" at bounding box center [268, 136] width 99 height 8
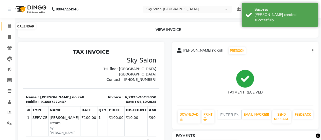
click at [8, 24] on icon at bounding box center [9, 26] width 3 height 4
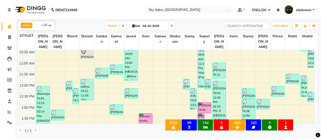
scroll to position [123, 0]
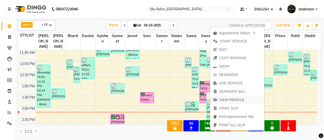
click at [230, 99] on span "VIEW PROFILE" at bounding box center [231, 99] width 25 height 5
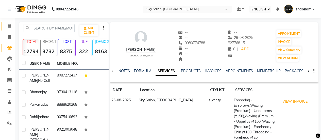
scroll to position [1, 0]
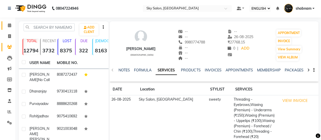
click at [4, 23] on link "CALENDAR" at bounding box center [8, 25] width 12 height 8
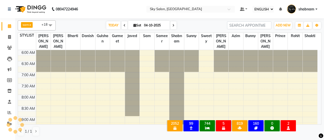
click at [120, 25] on div "TODAY Sat 04-10-2025" at bounding box center [141, 26] width 71 height 8
click at [113, 28] on span "TODAY" at bounding box center [113, 25] width 14 height 8
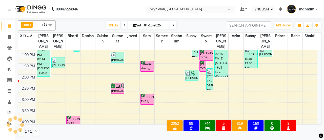
scroll to position [152, 0]
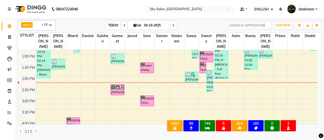
click at [109, 26] on span "TODAY" at bounding box center [113, 25] width 14 height 8
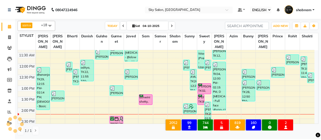
scroll to position [121, 0]
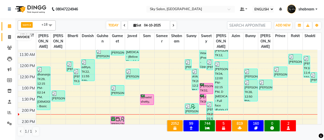
click at [10, 37] on icon at bounding box center [9, 37] width 3 height 4
select select "service"
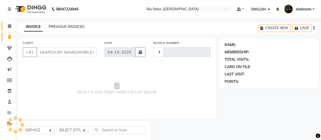
type input "15051"
select select "3537"
click at [52, 26] on link "PREVIOUS INVOICES" at bounding box center [67, 26] width 36 height 5
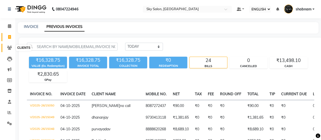
click at [9, 50] on span at bounding box center [9, 48] width 9 height 6
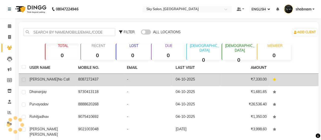
click at [96, 81] on td "8087272437" at bounding box center [99, 79] width 49 height 12
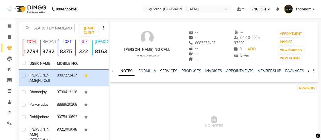
click at [172, 71] on link "SERVICES" at bounding box center [168, 70] width 17 height 5
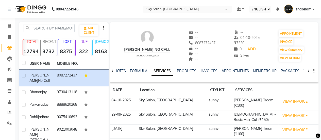
scroll to position [46, 0]
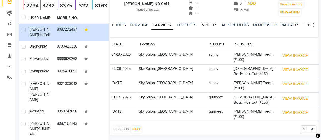
click at [207, 27] on link "INVOICES" at bounding box center [208, 25] width 17 height 5
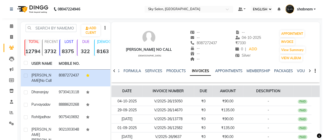
scroll to position [67, 0]
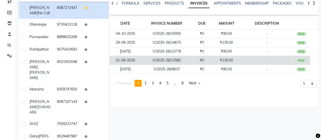
click at [175, 62] on td "V/2025-26/12582" at bounding box center [166, 60] width 51 height 9
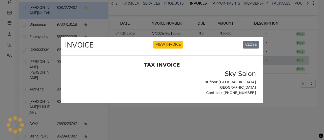
scroll to position [0, 0]
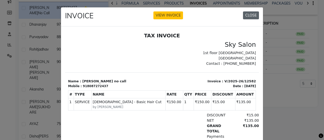
click at [249, 12] on button "CLOSE" at bounding box center [251, 15] width 16 height 8
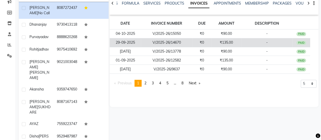
click at [206, 45] on td "₹0" at bounding box center [201, 42] width 19 height 9
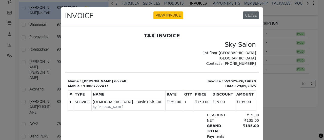
click at [250, 16] on button "CLOSE" at bounding box center [251, 15] width 16 height 8
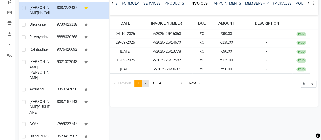
click at [146, 84] on span "2" at bounding box center [145, 83] width 2 height 5
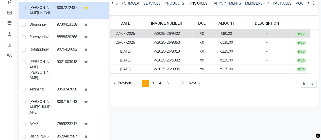
click at [196, 36] on td "₹0" at bounding box center [201, 33] width 19 height 9
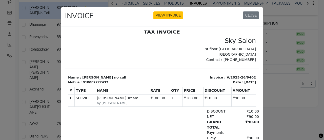
click at [258, 15] on div "INVOICE VIEW INVOICE CLOSE" at bounding box center [162, 16] width 202 height 19
click at [249, 16] on button "CLOSE" at bounding box center [251, 15] width 16 height 8
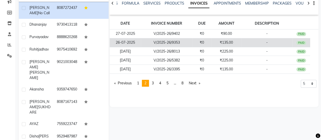
click at [205, 44] on td "₹0" at bounding box center [201, 42] width 19 height 9
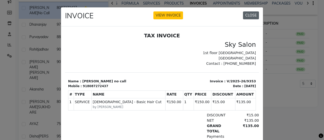
click at [248, 16] on button "CLOSE" at bounding box center [251, 15] width 16 height 8
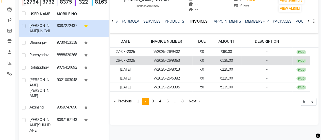
scroll to position [37, 0]
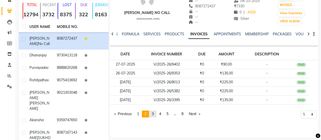
click at [154, 111] on span "3" at bounding box center [153, 113] width 2 height 5
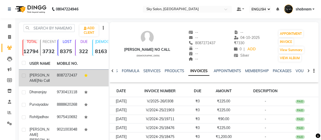
scroll to position [2, 0]
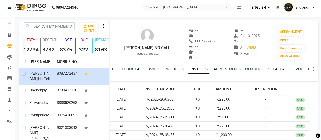
drag, startPoint x: 4, startPoint y: 19, endPoint x: 12, endPoint y: 26, distance: 10.9
click at [12, 26] on li "CALENDAR" at bounding box center [7, 24] width 15 height 11
click at [12, 26] on span at bounding box center [9, 25] width 9 height 6
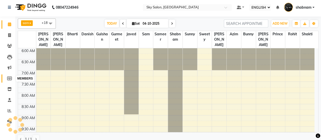
click at [9, 80] on icon at bounding box center [9, 78] width 5 height 4
select select
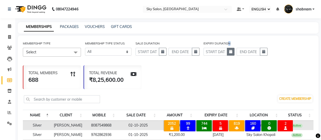
drag, startPoint x: 227, startPoint y: 45, endPoint x: 229, endPoint y: 48, distance: 3.9
click at [229, 48] on div "EXPIRY DURATION" at bounding box center [235, 49] width 64 height 16
click at [229, 48] on button "button" at bounding box center [231, 52] width 8 height 8
select select "10"
select select "2025"
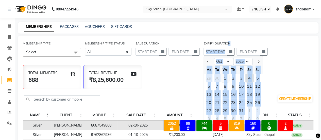
click at [224, 78] on div "1" at bounding box center [225, 78] width 8 height 8
type input "01-10-2025"
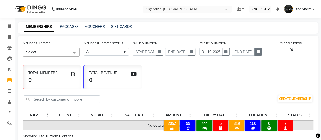
click at [257, 55] on div "EXPIRY DURATION 01-10-2025" at bounding box center [230, 49] width 62 height 16
click at [257, 55] on button "button" at bounding box center [258, 52] width 8 height 8
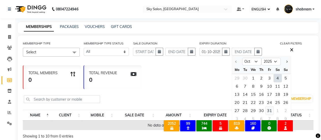
click at [268, 108] on div "31" at bounding box center [269, 110] width 8 height 8
type input "31-10-2025"
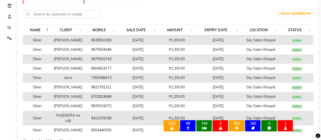
scroll to position [129, 0]
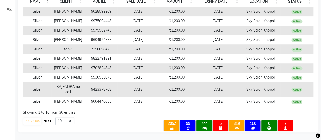
click at [47, 123] on button "NEXT" at bounding box center [47, 120] width 10 height 7
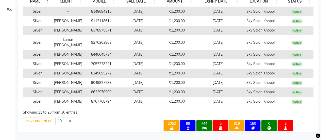
scroll to position [90, 0]
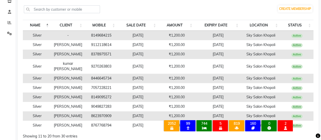
click at [103, 73] on td "8446645734" at bounding box center [101, 77] width 33 height 9
copy td "8446645734"
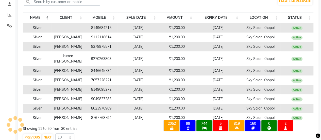
click at [105, 77] on td "7057228221" at bounding box center [101, 79] width 33 height 9
copy td "7057228221"
click at [103, 92] on td "8149095272" at bounding box center [101, 89] width 33 height 9
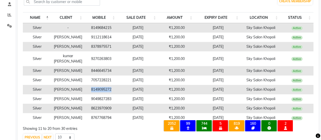
click at [103, 92] on td "8149095272" at bounding box center [101, 89] width 33 height 9
copy td "8149095272"
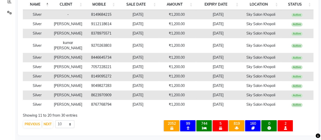
click at [98, 90] on td "9049827283" at bounding box center [101, 85] width 33 height 9
copy td "9049827283"
click at [99, 100] on td "8623970909" at bounding box center [101, 94] width 33 height 9
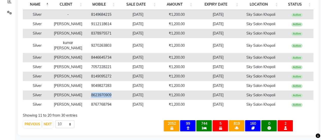
click at [99, 100] on td "8623970909" at bounding box center [101, 94] width 33 height 9
copy td "8623970909"
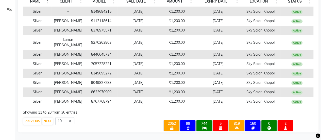
click at [98, 103] on td "8767768794" at bounding box center [101, 101] width 33 height 9
copy td "8767768794"
click at [49, 121] on button "NEXT" at bounding box center [47, 120] width 10 height 7
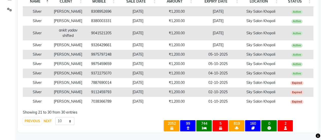
scroll to position [29, 0]
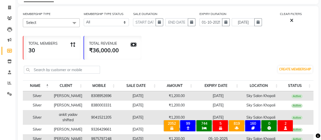
click at [96, 95] on td "8308952696" at bounding box center [101, 95] width 33 height 9
copy td "8308952696"
click at [96, 95] on td "8308952696" at bounding box center [101, 95] width 33 height 9
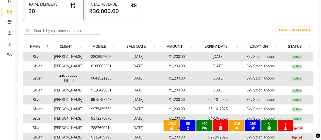
click at [98, 68] on td "8380003331" at bounding box center [101, 65] width 33 height 9
copy td "8380003331"
click at [98, 68] on td "8380003331" at bounding box center [101, 65] width 33 height 9
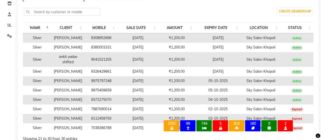
scroll to position [87, 0]
click at [98, 57] on td "9041521205" at bounding box center [101, 59] width 33 height 15
copy td "9041521205"
click at [102, 72] on td "9326429661" at bounding box center [101, 71] width 33 height 9
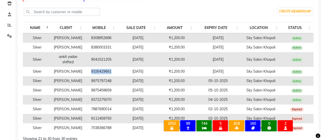
click at [102, 72] on td "9326429661" at bounding box center [101, 71] width 33 height 9
click at [101, 84] on td "9975797248" at bounding box center [101, 80] width 33 height 9
click at [99, 95] on td "9975459659" at bounding box center [101, 89] width 33 height 9
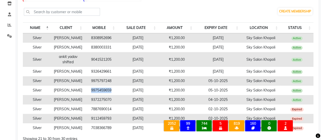
scroll to position [124, 0]
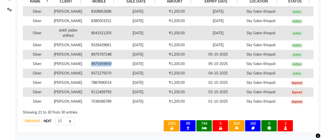
click at [52, 124] on button "NEXT" at bounding box center [47, 120] width 10 height 7
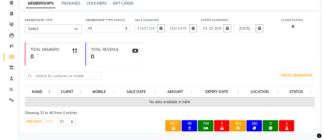
scroll to position [0, 0]
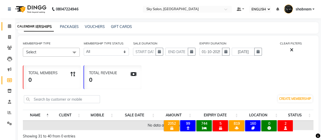
click at [11, 28] on icon at bounding box center [9, 26] width 3 height 4
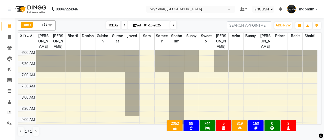
click at [114, 26] on span "TODAY" at bounding box center [113, 25] width 14 height 8
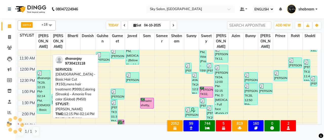
scroll to position [117, 0]
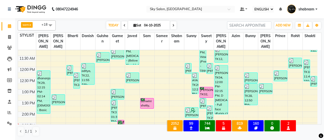
click at [9, 32] on li "INVOICE" at bounding box center [7, 37] width 15 height 11
click at [9, 29] on span at bounding box center [9, 26] width 9 height 6
click at [36, 18] on nav "08047224946 Select Location × Sky Salon, Khopoli Default Panel My Panel English…" at bounding box center [162, 9] width 324 height 18
drag, startPoint x: 46, startPoint y: 3, endPoint x: 182, endPoint y: 15, distance: 137.4
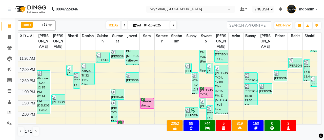
click at [182, 15] on nav "08047224946 Select Location × Sky Salon, Khopoli Default Panel My Panel English…" at bounding box center [162, 9] width 324 height 18
click at [110, 24] on span "TODAY" at bounding box center [113, 25] width 14 height 8
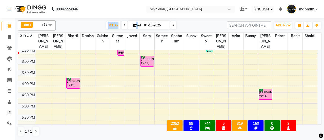
scroll to position [192, 0]
click at [149, 81] on div "6:00 AM 6:30 AM 7:00 AM 7:30 AM 8:00 AM 8:30 AM 9:00 AM 9:30 AM 10:00 AM 10:30 …" at bounding box center [168, 58] width 300 height 401
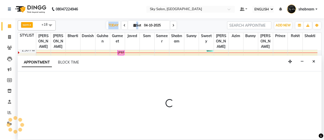
select select "16686"
select select "tentative"
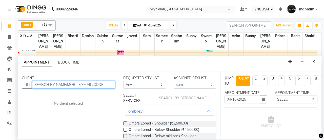
click at [58, 84] on input "text" at bounding box center [73, 85] width 83 height 8
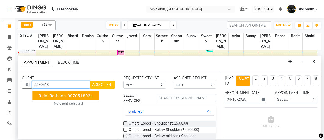
click at [59, 96] on span "riddi rathodh" at bounding box center [52, 95] width 27 height 5
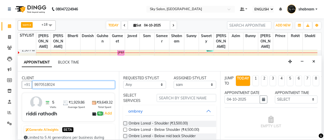
type input "9970518024"
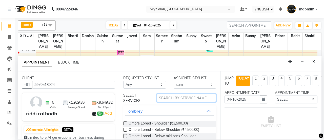
click at [176, 96] on input "text" at bounding box center [187, 98] width 60 height 8
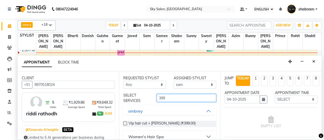
scroll to position [68, 0]
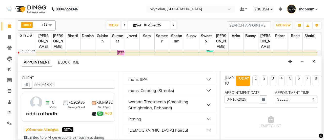
type input "399"
click at [148, 131] on div "female haircut" at bounding box center [158, 130] width 60 height 6
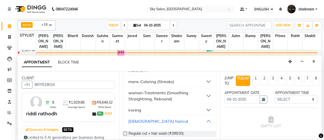
scroll to position [79, 0]
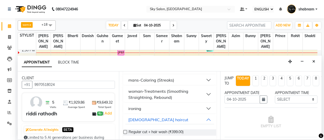
click at [123, 133] on div at bounding box center [124, 132] width 3 height 5
click at [125, 133] on label at bounding box center [125, 132] width 4 height 4
click at [125, 133] on input "checkbox" at bounding box center [124, 132] width 3 height 3
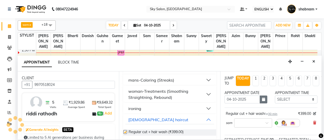
checkbox input "false"
click at [277, 96] on select "SELECT 07:00 AM 07:30 AM 08:00 AM 08:30 AM 09:00 AM 09:30 AM 10:00 AM 10:30 AM …" at bounding box center [296, 99] width 43 height 8
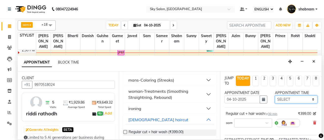
select select "990"
click at [275, 95] on select "SELECT 07:00 AM 07:30 AM 08:00 AM 08:30 AM 09:00 AM 09:30 AM 10:00 AM 10:30 AM …" at bounding box center [296, 99] width 43 height 8
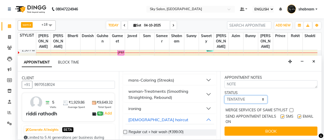
drag, startPoint x: 245, startPoint y: 97, endPoint x: 246, endPoint y: 117, distance: 20.5
click at [246, 117] on div "JUMP TO TODAY 1 2 3 4 5 6 7 8 WEEKS APPOINTMENT DATE 04-10-2025 APPOINTMENT TIM…" at bounding box center [270, 105] width 101 height 68
select select "confirm booking"
click at [225, 95] on select "SELECT TENTATIVE CONFIRM CHECK-IN UPCOMING" at bounding box center [246, 99] width 43 height 8
click at [281, 114] on label at bounding box center [283, 116] width 4 height 4
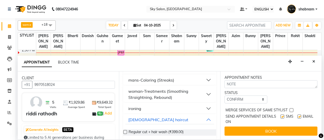
click at [281, 115] on input "checkbox" at bounding box center [282, 116] width 3 height 3
checkbox input "false"
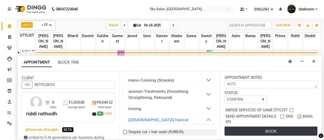
click at [264, 128] on button "BOOK" at bounding box center [271, 130] width 93 height 9
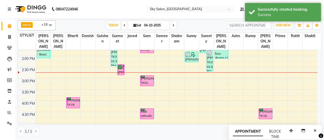
scroll to position [171, 0]
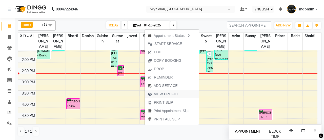
click at [173, 92] on span "VIEW PROFILE" at bounding box center [166, 93] width 25 height 5
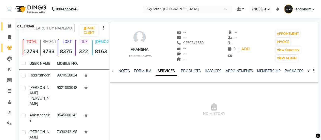
click at [10, 26] on icon at bounding box center [9, 26] width 3 height 4
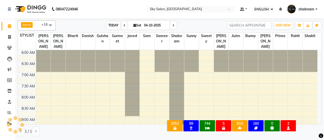
click at [111, 22] on span "TODAY" at bounding box center [113, 25] width 14 height 8
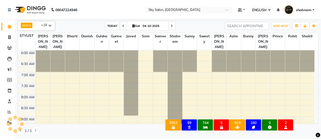
scroll to position [176, 0]
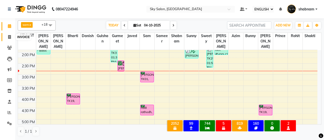
click at [9, 37] on icon at bounding box center [9, 37] width 3 height 4
select select "3537"
select select "service"
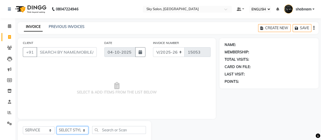
click at [72, 132] on select "SELECT STYLIST afreen akshata aman saha ameer Anagha anisa arbaj azim bharti Bu…" at bounding box center [73, 130] width 32 height 8
select select "53255"
click at [57, 126] on select "SELECT STYLIST afreen akshata aman saha ameer Anagha anisa arbaj azim bharti Bu…" at bounding box center [73, 130] width 32 height 8
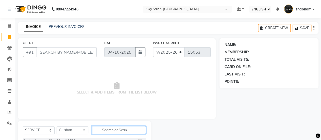
click at [111, 128] on input "text" at bounding box center [119, 130] width 54 height 8
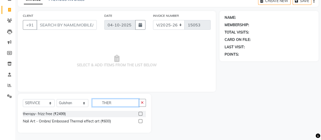
type input "THER"
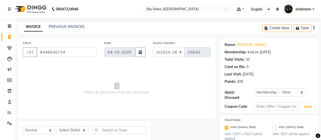
select select "3537"
select select "service"
select select "1: Object"
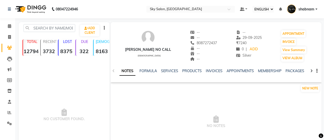
select select "ec"
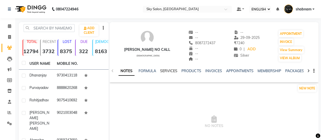
click at [167, 72] on link "SERVICES" at bounding box center [168, 70] width 17 height 5
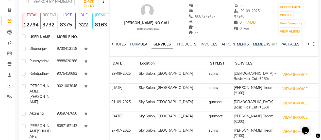
scroll to position [27, 0]
click at [288, 77] on button "VIEW INVOICE" at bounding box center [295, 74] width 30 height 8
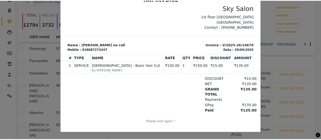
scroll to position [0, 0]
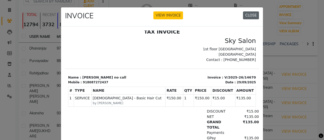
click at [252, 16] on button "CLOSE" at bounding box center [251, 15] width 16 height 8
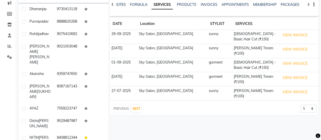
scroll to position [66, 0]
click at [141, 105] on button "NEXT" at bounding box center [136, 108] width 10 height 7
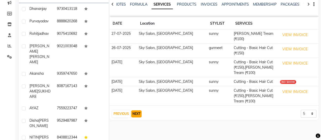
click at [136, 110] on button "NEXT" at bounding box center [136, 113] width 10 height 7
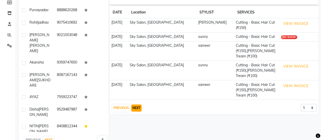
scroll to position [78, 0]
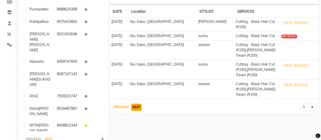
click at [136, 107] on button "NEXT" at bounding box center [136, 106] width 10 height 7
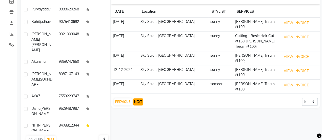
scroll to position [82, 0]
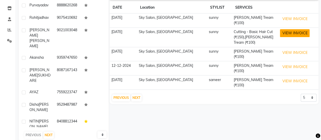
click at [284, 32] on button "VIEW INVOICE" at bounding box center [295, 33] width 30 height 8
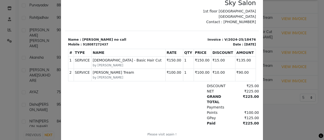
scroll to position [0, 0]
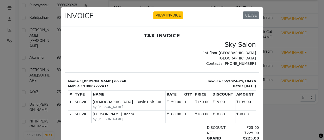
click at [249, 21] on div "INVOICE VIEW INVOICE CLOSE" at bounding box center [162, 16] width 202 height 19
click at [249, 16] on button "CLOSE" at bounding box center [251, 15] width 16 height 8
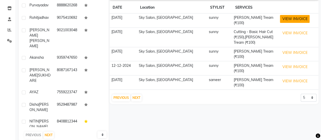
click at [284, 20] on button "VIEW INVOICE" at bounding box center [295, 19] width 30 height 8
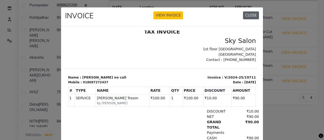
click at [252, 17] on button "CLOSE" at bounding box center [251, 15] width 16 height 8
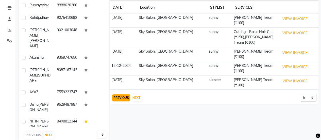
click at [126, 94] on button "PREVIOUS" at bounding box center [121, 97] width 18 height 7
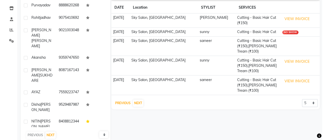
scroll to position [91, 0]
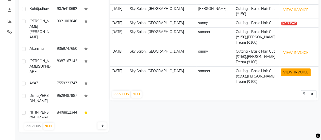
click at [282, 73] on button "VIEW INVOICE" at bounding box center [296, 72] width 30 height 8
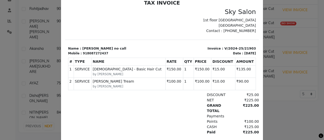
scroll to position [0, 0]
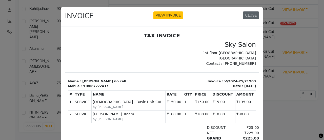
click at [251, 14] on button "CLOSE" at bounding box center [251, 15] width 16 height 8
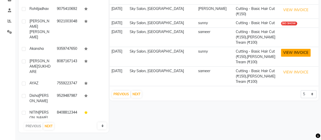
click at [287, 49] on button "VIEW INVOICE" at bounding box center [296, 53] width 30 height 8
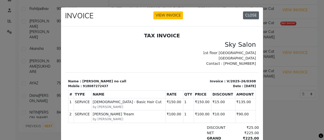
click at [252, 15] on button "CLOSE" at bounding box center [251, 15] width 16 height 8
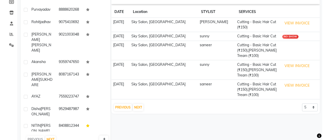
scroll to position [78, 0]
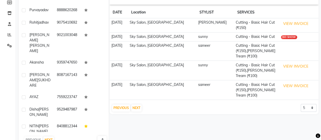
click at [288, 17] on th at bounding box center [298, 13] width 39 height 12
click at [288, 21] on button "VIEW INVOICE" at bounding box center [296, 24] width 30 height 8
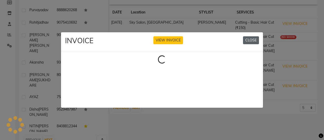
click at [248, 36] on button "CLOSE" at bounding box center [251, 40] width 16 height 8
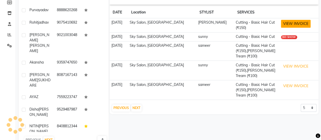
click at [281, 22] on button "VIEW INVOICE" at bounding box center [296, 24] width 30 height 8
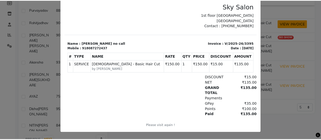
scroll to position [0, 0]
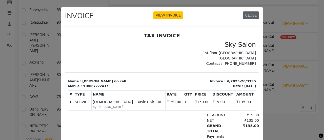
click at [249, 16] on button "CLOSE" at bounding box center [251, 15] width 16 height 8
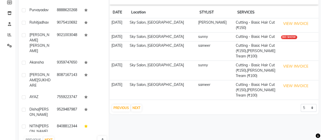
scroll to position [70, 0]
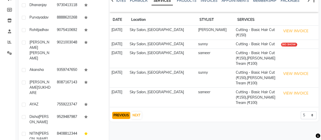
click at [122, 114] on button "PREVIOUS" at bounding box center [121, 115] width 18 height 7
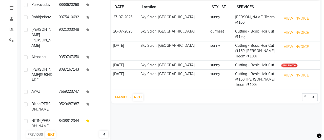
scroll to position [83, 0]
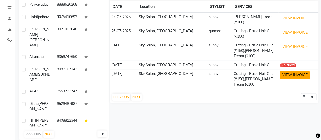
click at [281, 71] on button "VIEW INVOICE" at bounding box center [295, 75] width 30 height 8
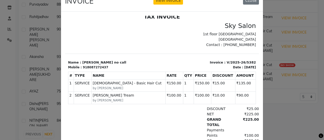
scroll to position [0, 0]
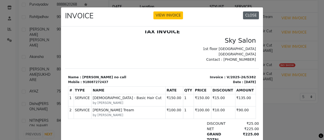
click at [249, 14] on button "CLOSE" at bounding box center [251, 15] width 16 height 8
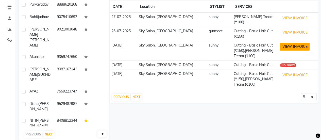
click at [285, 43] on button "VIEW INVOICE" at bounding box center [295, 47] width 30 height 8
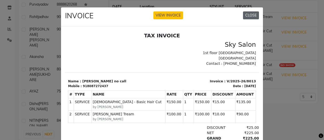
click at [247, 15] on button "CLOSE" at bounding box center [251, 15] width 16 height 8
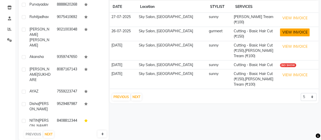
click at [287, 28] on button "VIEW INVOICE" at bounding box center [295, 32] width 30 height 8
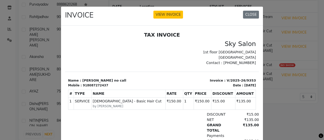
scroll to position [4, 0]
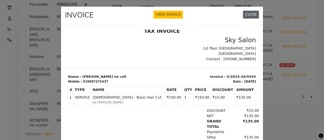
click at [249, 15] on button "CLOSE" at bounding box center [251, 15] width 16 height 8
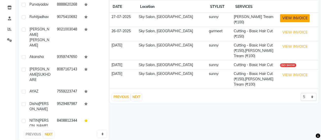
click at [280, 21] on button "VIEW INVOICE" at bounding box center [295, 18] width 30 height 8
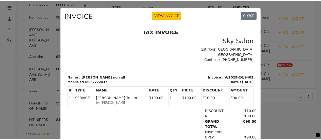
scroll to position [0, 0]
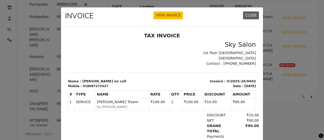
click at [253, 15] on button "CLOSE" at bounding box center [251, 15] width 16 height 8
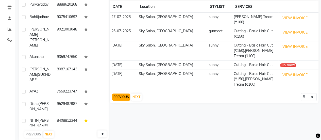
click at [120, 93] on button "PREVIOUS" at bounding box center [121, 96] width 18 height 7
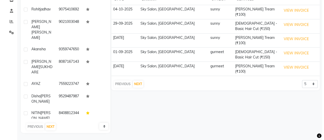
scroll to position [91, 0]
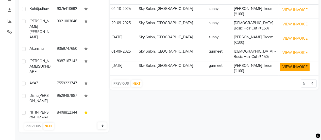
drag, startPoint x: 275, startPoint y: 47, endPoint x: 277, endPoint y: 52, distance: 5.5
click at [277, 52] on tbody "[DATE] Sky Salon, Khopoli [PERSON_NAME] Tream (₹100) VIEW INVOICE [DATE] Sky Sa…" at bounding box center [213, 40] width 209 height 71
click at [280, 63] on button "VIEW INVOICE" at bounding box center [295, 67] width 30 height 8
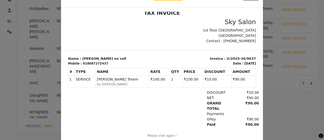
scroll to position [0, 0]
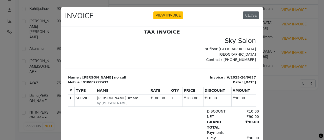
click at [245, 17] on button "CLOSE" at bounding box center [251, 15] width 16 height 8
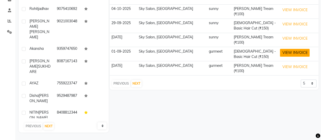
click at [287, 49] on button "VIEW INVOICE" at bounding box center [295, 53] width 30 height 8
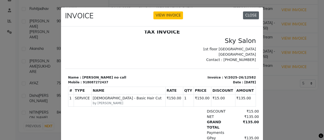
click at [249, 16] on button "CLOSE" at bounding box center [251, 15] width 16 height 8
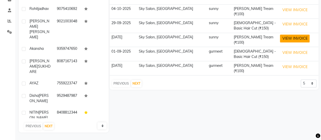
click at [282, 34] on button "VIEW INVOICE" at bounding box center [295, 38] width 30 height 8
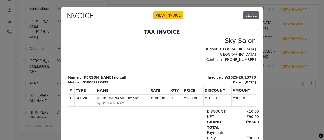
click at [254, 16] on button "CLOSE" at bounding box center [251, 15] width 16 height 8
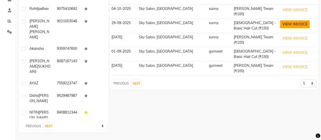
click at [292, 23] on button "VIEW INVOICE" at bounding box center [295, 24] width 30 height 8
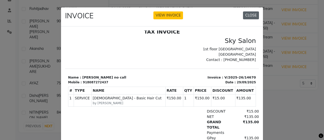
click at [246, 18] on button "CLOSE" at bounding box center [251, 15] width 16 height 8
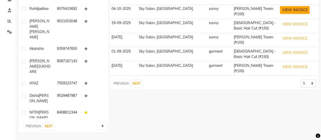
click at [298, 11] on button "VIEW INVOICE" at bounding box center [295, 10] width 30 height 8
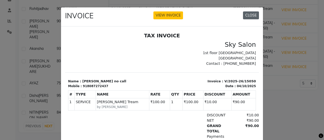
click at [249, 17] on button "CLOSE" at bounding box center [251, 15] width 16 height 8
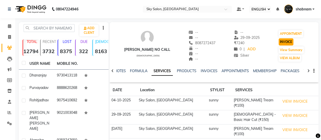
click at [287, 41] on button "INVOICE" at bounding box center [285, 41] width 15 height 7
select select "service"
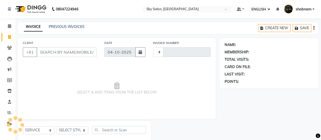
type input "15052"
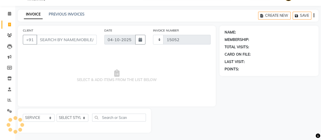
select select "3537"
type input "8087272437"
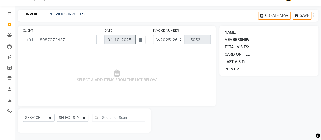
select select "1: Object"
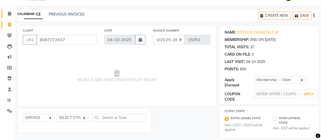
click at [11, 12] on span at bounding box center [9, 14] width 9 height 6
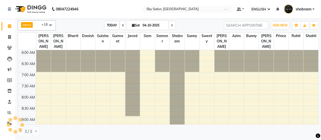
drag, startPoint x: 104, startPoint y: 23, endPoint x: 113, endPoint y: 23, distance: 9.1
click at [104, 23] on div "[DATE] [DATE]" at bounding box center [139, 26] width 163 height 8
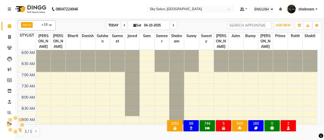
click at [113, 23] on span "TODAY" at bounding box center [113, 25] width 14 height 8
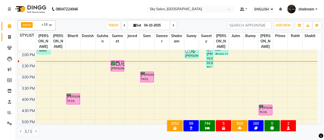
click at [4, 35] on link "INVOICE" at bounding box center [8, 37] width 12 height 8
select select "3537"
select select "service"
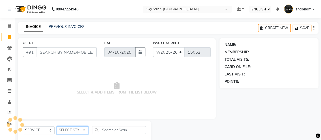
click at [77, 130] on select "SELECT STYLIST" at bounding box center [73, 130] width 32 height 8
select select "57852"
click at [57, 126] on select "SELECT STYLIST [PERSON_NAME] [PERSON_NAME] saha [PERSON_NAME] [PERSON_NAME] [PE…" at bounding box center [73, 130] width 32 height 8
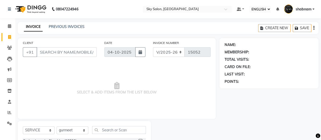
drag, startPoint x: 110, startPoint y: 123, endPoint x: 110, endPoint y: 126, distance: 3.0
click at [110, 126] on input "text" at bounding box center [119, 130] width 54 height 8
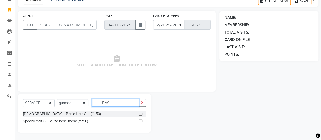
type input "BAS"
click at [140, 113] on label at bounding box center [140, 114] width 4 height 4
click at [140, 113] on input "checkbox" at bounding box center [139, 113] width 3 height 3
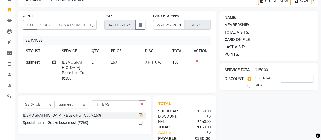
checkbox input "false"
click at [61, 25] on input "CLIENT" at bounding box center [66, 25] width 60 height 10
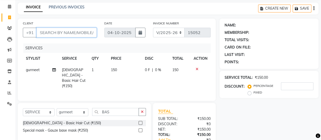
scroll to position [18, 0]
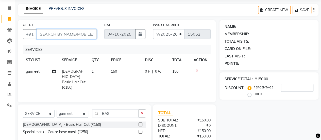
type input "9"
type input "0"
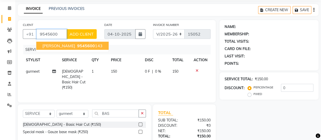
click at [76, 46] on ngb-highlight "9545600 143" at bounding box center [89, 45] width 26 height 5
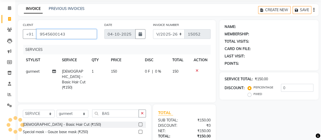
type input "9545600143"
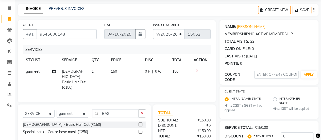
drag, startPoint x: 108, startPoint y: 117, endPoint x: 110, endPoint y: 112, distance: 5.4
click at [110, 112] on div "SELECT SERVICE PRODUCT MEMBERSHIP PACKAGE VOUCHER PREPAID GIFT CARD SELECT STYL…" at bounding box center [84, 115] width 123 height 12
click at [110, 112] on input "BAS" at bounding box center [115, 113] width 47 height 8
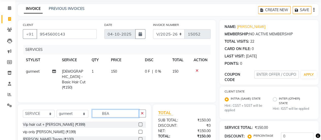
scroll to position [68, 0]
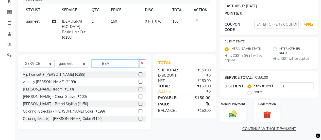
type input "BEA"
click at [138, 87] on label at bounding box center [140, 89] width 4 height 4
click at [138, 87] on input "checkbox" at bounding box center [139, 88] width 3 height 3
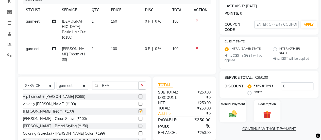
checkbox input "false"
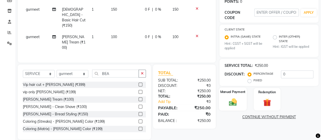
click at [241, 100] on div "Manual Payment" at bounding box center [233, 98] width 28 height 23
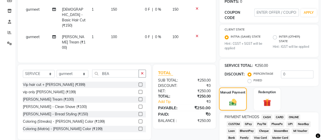
scroll to position [91, 0]
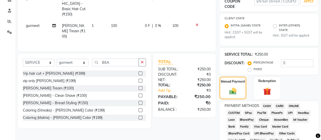
click at [249, 112] on span "GPay" at bounding box center [248, 113] width 10 height 6
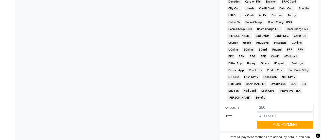
scroll to position [300, 0]
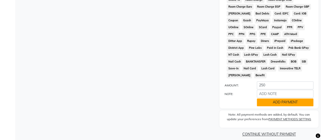
click at [270, 98] on button "ADD PAYMENT" at bounding box center [284, 102] width 57 height 8
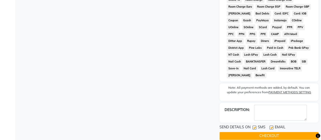
click at [254, 125] on div at bounding box center [253, 127] width 3 height 5
click at [252, 125] on label at bounding box center [254, 127] width 4 height 4
click at [252, 126] on input "checkbox" at bounding box center [253, 127] width 3 height 3
checkbox input "false"
click at [255, 132] on button "CHECKOUT" at bounding box center [268, 136] width 99 height 8
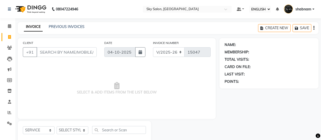
select select "ec"
select select "3537"
select select "service"
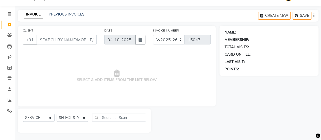
scroll to position [12, 0]
click at [7, 17] on ul "CALENDAR INVOICE CLIENTS LEADS MARKETING MEMBERS INVENTORY STAFF REPORTS SETTIN…" at bounding box center [7, 63] width 15 height 110
click at [7, 17] on link "CALENDAR" at bounding box center [8, 14] width 12 height 8
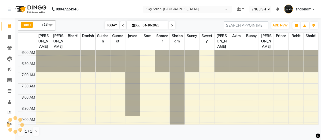
click at [112, 24] on span "TODAY" at bounding box center [112, 25] width 14 height 8
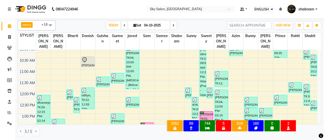
scroll to position [93, 0]
click at [113, 23] on span "TODAY" at bounding box center [113, 25] width 14 height 8
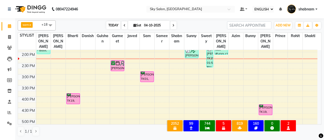
click at [112, 25] on span "TODAY" at bounding box center [113, 25] width 14 height 8
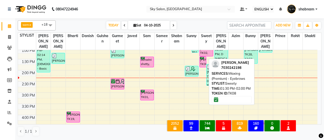
scroll to position [145, 0]
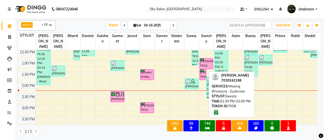
click at [203, 69] on div "[PERSON_NAME], TK08, 01:30 PM-02:00 PM, Waxing (Premium) - Eyebrows" at bounding box center [203, 74] width 6 height 10
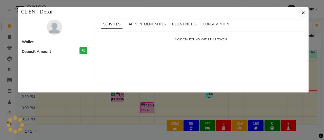
select select "6"
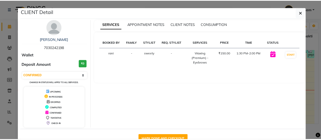
scroll to position [14, 0]
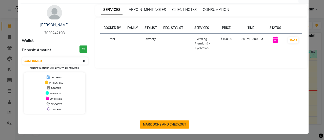
click at [165, 123] on button "MARK DONE AND CHECKOUT" at bounding box center [165, 124] width 50 height 8
select select "service"
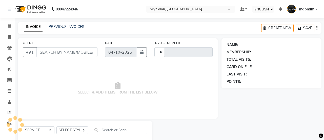
type input "15051"
select select "3537"
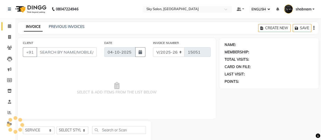
scroll to position [12, 0]
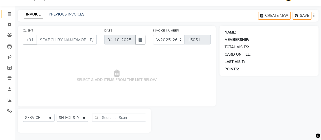
type input "7030242198"
select select "16680"
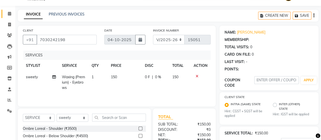
scroll to position [45, 0]
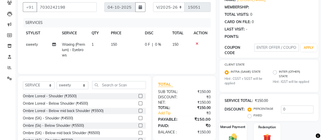
click at [230, 127] on label "Manual Payment" at bounding box center [232, 126] width 25 height 5
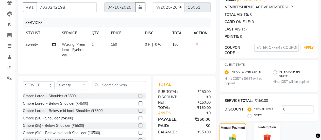
scroll to position [102, 0]
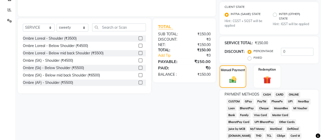
click at [246, 103] on div "GPay" at bounding box center [247, 101] width 12 height 7
click at [246, 103] on span "GPay" at bounding box center [248, 101] width 10 height 6
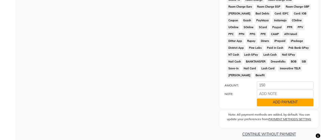
drag, startPoint x: 252, startPoint y: 100, endPoint x: 266, endPoint y: 94, distance: 15.0
click at [266, 98] on div "ADD PAYMENT" at bounding box center [285, 102] width 64 height 8
click at [273, 93] on div "NOTE:" at bounding box center [268, 93] width 96 height 9
click at [266, 98] on button "ADD PAYMENT" at bounding box center [284, 102] width 57 height 8
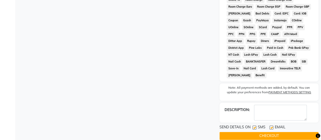
click at [255, 125] on label at bounding box center [254, 127] width 4 height 4
click at [255, 126] on input "checkbox" at bounding box center [253, 127] width 3 height 3
checkbox input "false"
click at [257, 124] on div "SMS" at bounding box center [260, 127] width 17 height 6
click at [261, 132] on button "CHECKOUT" at bounding box center [268, 136] width 99 height 8
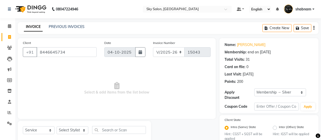
select select "3537"
select select "service"
select select "1: Object"
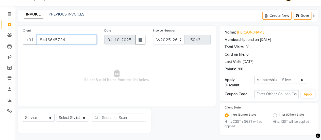
click at [48, 41] on input "8446645734" at bounding box center [66, 40] width 60 height 10
paste input "7057228221"
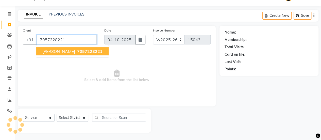
type input "7057228221"
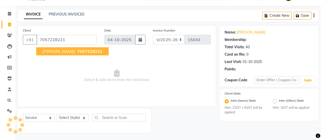
select select "1: Object"
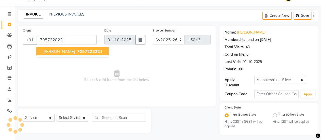
click at [100, 53] on button "[PERSON_NAME] 7057228221" at bounding box center [72, 51] width 72 height 8
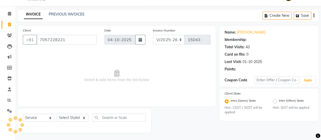
select select "1: Object"
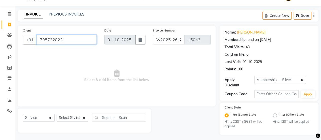
click at [48, 39] on input "7057228221" at bounding box center [66, 40] width 60 height 10
paste input "8149095272"
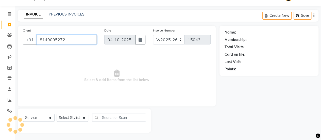
type input "8149095272"
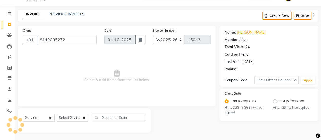
select select "1: Object"
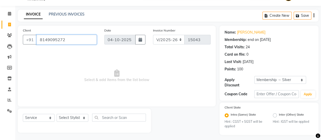
click at [57, 41] on input "8149095272" at bounding box center [66, 40] width 60 height 10
paste input "9049827283"
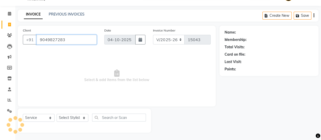
type input "9049827283"
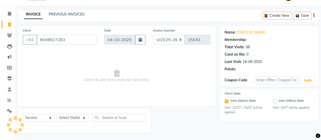
select select "1: Object"
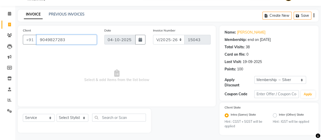
click at [49, 39] on input "9049827283" at bounding box center [66, 40] width 60 height 10
paste input "8623970909"
type input "8623970909"
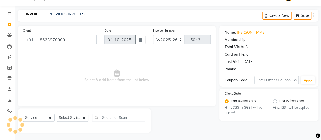
select select "1: Object"
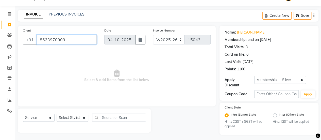
click at [59, 40] on input "8623970909" at bounding box center [66, 40] width 60 height 10
paste input "767768794"
click at [59, 40] on input "8623970909" at bounding box center [66, 40] width 60 height 10
type input "8767768794"
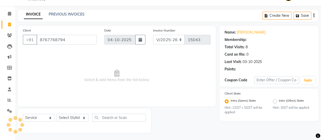
select select "1: Object"
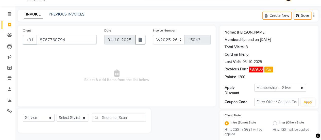
click at [250, 32] on link "[PERSON_NAME]" at bounding box center [251, 32] width 28 height 5
click at [249, 34] on link "[PERSON_NAME]" at bounding box center [251, 32] width 28 height 5
click at [49, 41] on input "8767768794" at bounding box center [66, 40] width 60 height 10
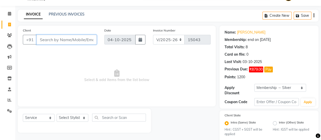
paste input "8308952696"
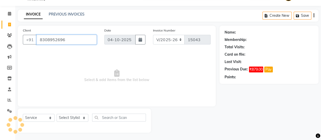
type input "8308952696"
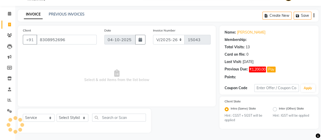
select select "1: Object"
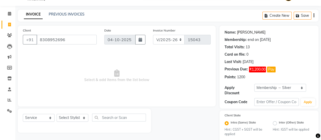
click at [256, 31] on link "[PERSON_NAME]" at bounding box center [251, 32] width 28 height 5
click at [54, 42] on input "8308952696" at bounding box center [66, 40] width 60 height 10
paste input "80003331"
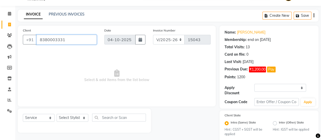
type input "8380003331"
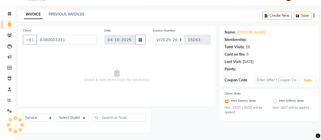
select select "1: Object"
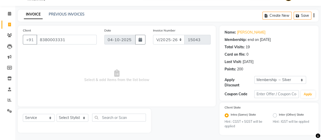
scroll to position [15, 0]
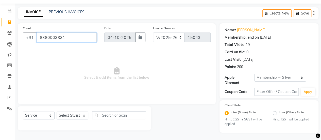
click at [45, 39] on input "8380003331" at bounding box center [66, 37] width 60 height 10
paste input "9041521205"
type input "9041521205"
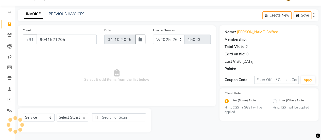
scroll to position [12, 0]
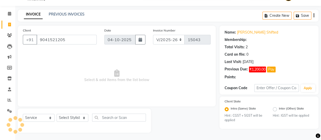
select select "1: Object"
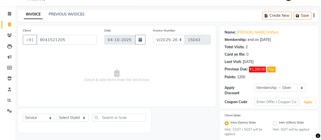
click at [252, 37] on div "end on [DATE]" at bounding box center [258, 39] width 23 height 5
click at [253, 34] on link "[PERSON_NAME] Shifted" at bounding box center [257, 32] width 41 height 5
click at [50, 38] on input "9041521205" at bounding box center [66, 40] width 60 height 10
paste input "9326429661"
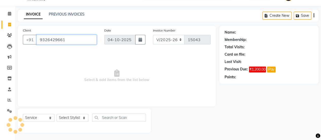
type input "9326429661"
select select "1: Object"
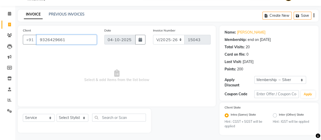
click at [52, 36] on input "9326429661" at bounding box center [66, 40] width 60 height 10
paste input "975797248"
type input "9975797248"
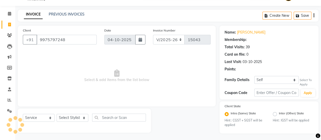
select select "1: Object"
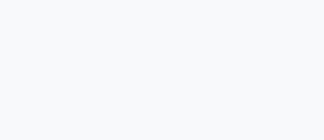
select select "ec"
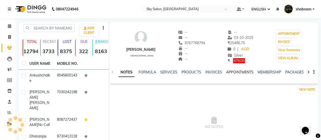
click at [240, 70] on link "APPOINTMENTS" at bounding box center [239, 72] width 27 height 5
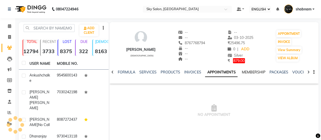
click at [262, 73] on link "MEMBERSHIP" at bounding box center [253, 72] width 24 height 5
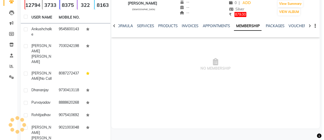
scroll to position [46, 0]
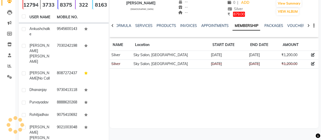
click at [233, 54] on td "[DATE]" at bounding box center [228, 54] width 38 height 9
click at [186, 25] on link "INVOICES" at bounding box center [188, 25] width 17 height 5
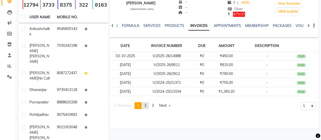
click at [145, 106] on link "page 2" at bounding box center [145, 105] width 7 height 7
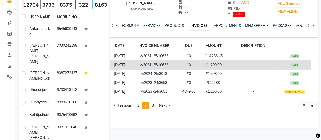
click at [162, 65] on td "V/2024-25/10632" at bounding box center [154, 64] width 48 height 9
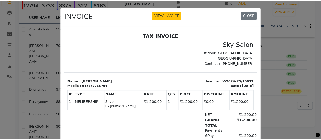
scroll to position [4, 0]
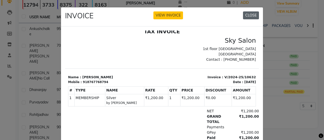
click at [248, 17] on button "CLOSE" at bounding box center [251, 15] width 16 height 8
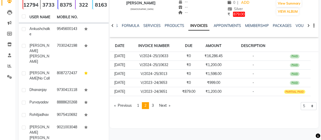
scroll to position [0, 0]
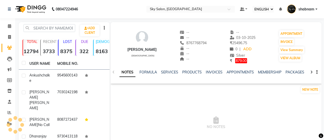
select select "ec"
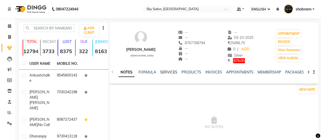
click at [164, 70] on link "SERVICES" at bounding box center [168, 72] width 17 height 5
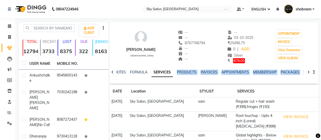
drag, startPoint x: 201, startPoint y: 84, endPoint x: 178, endPoint y: 79, distance: 23.8
click at [178, 79] on div "anjali patole female -- -- 8767768794 -- -- -- -- 03-10-2025 ₹ 25496.75 0 | ADD…" at bounding box center [213, 123] width 209 height 202
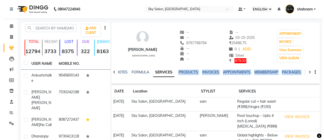
scroll to position [13, 0]
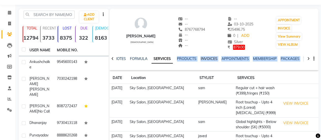
click at [209, 58] on link "INVOICES" at bounding box center [208, 58] width 17 height 5
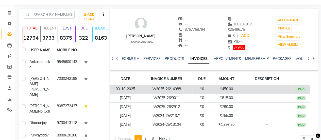
click at [212, 88] on td "₹450.00" at bounding box center [226, 88] width 30 height 9
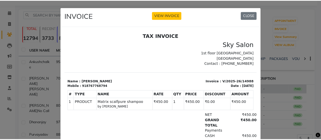
scroll to position [4, 0]
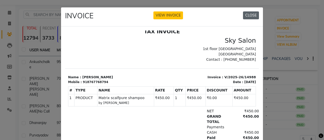
click at [251, 13] on button "CLOSE" at bounding box center [251, 15] width 16 height 8
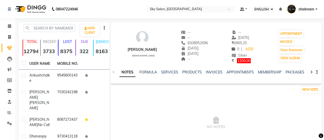
select select "ec"
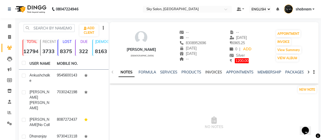
click at [208, 71] on link "INVOICES" at bounding box center [213, 72] width 17 height 5
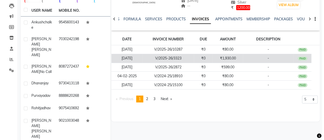
scroll to position [61, 0]
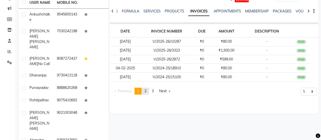
click at [144, 90] on link "page 2" at bounding box center [145, 90] width 7 height 7
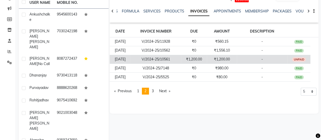
click at [163, 62] on td "V/2024-25/10561" at bounding box center [156, 59] width 50 height 9
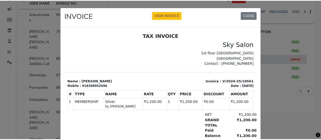
scroll to position [4, 0]
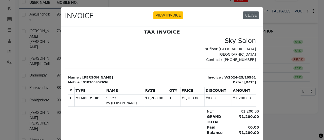
click at [244, 14] on button "CLOSE" at bounding box center [251, 15] width 16 height 8
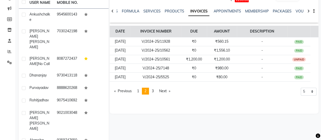
scroll to position [0, 0]
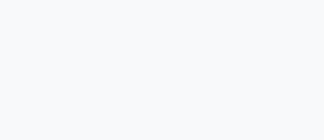
select select "ec"
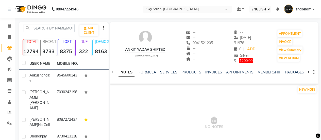
click at [244, 69] on div "NOTES FORMULA SERVICES PRODUCTS INVOICES APPOINTMENTS MEMBERSHIP PACKAGES VOUCH…" at bounding box center [213, 71] width 209 height 17
click at [272, 74] on link "MEMBERSHIP" at bounding box center [269, 72] width 24 height 5
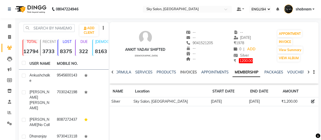
click at [191, 74] on link "INVOICES" at bounding box center [188, 72] width 17 height 5
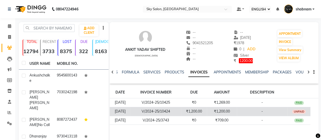
click at [192, 108] on td "₹1,200.00" at bounding box center [194, 111] width 26 height 9
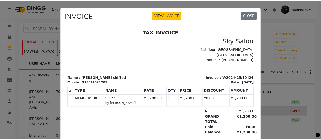
scroll to position [4, 0]
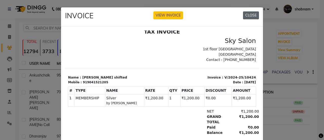
click at [249, 18] on button "CLOSE" at bounding box center [251, 15] width 16 height 8
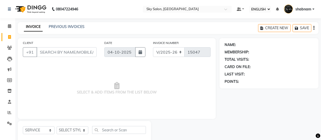
select select "ec"
select select "3537"
select select "service"
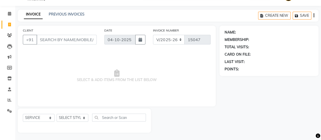
click at [59, 12] on div "PREVIOUS INVOICES" at bounding box center [67, 14] width 36 height 5
click at [63, 15] on link "PREVIOUS INVOICES" at bounding box center [67, 14] width 36 height 5
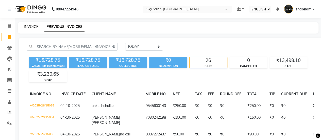
click at [30, 29] on link "INVOICE" at bounding box center [31, 26] width 14 height 5
select select "service"
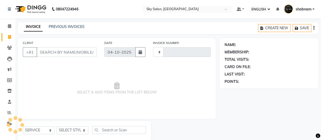
type input "15053"
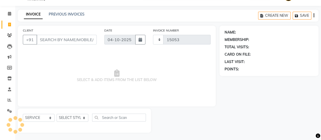
select select "3537"
click at [10, 12] on icon at bounding box center [9, 14] width 3 height 4
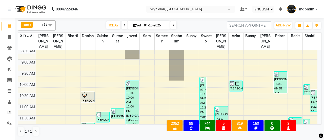
scroll to position [62, 0]
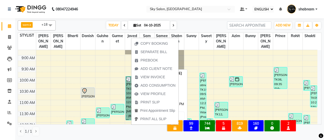
click at [129, 81] on link "[PERSON_NAME], TK04, 10:00 AM-12:00 PM, [MEDICAL_DATA] - (Below Shoulder)" at bounding box center [133, 98] width 14 height 44
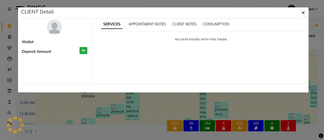
select select "3"
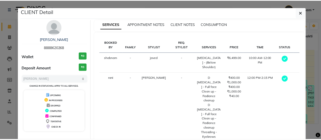
scroll to position [18, 0]
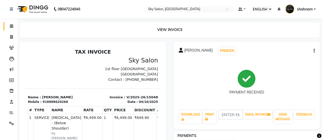
scroll to position [21, 0]
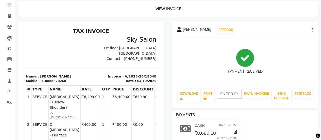
click at [310, 31] on button "button" at bounding box center [311, 29] width 3 height 5
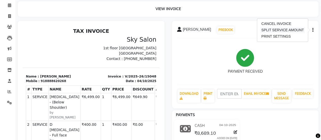
click at [298, 32] on div "SPLIT SERVICE AMOUNT" at bounding box center [282, 30] width 45 height 6
select select "16688"
select select "20908"
select select "83682"
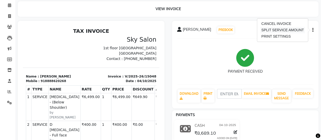
select select "83682"
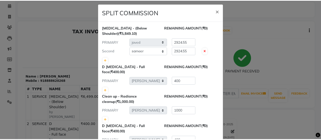
scroll to position [0, 0]
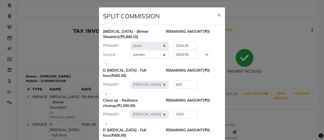
click at [277, 58] on ngb-modal-window "SPLIT COMMISSION × [MEDICAL_DATA] - (Below Shoulder) (₹5,849.10) REMAINING AMOU…" at bounding box center [162, 70] width 324 height 140
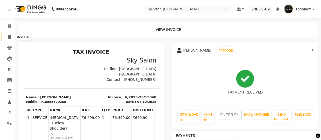
click at [9, 37] on icon at bounding box center [9, 37] width 3 height 4
select select "service"
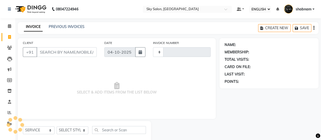
type input "15053"
select select "3537"
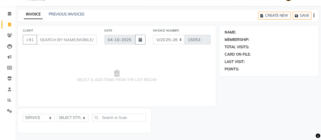
click at [56, 41] on input "CLIENT" at bounding box center [66, 40] width 60 height 10
